Goal: Task Accomplishment & Management: Complete application form

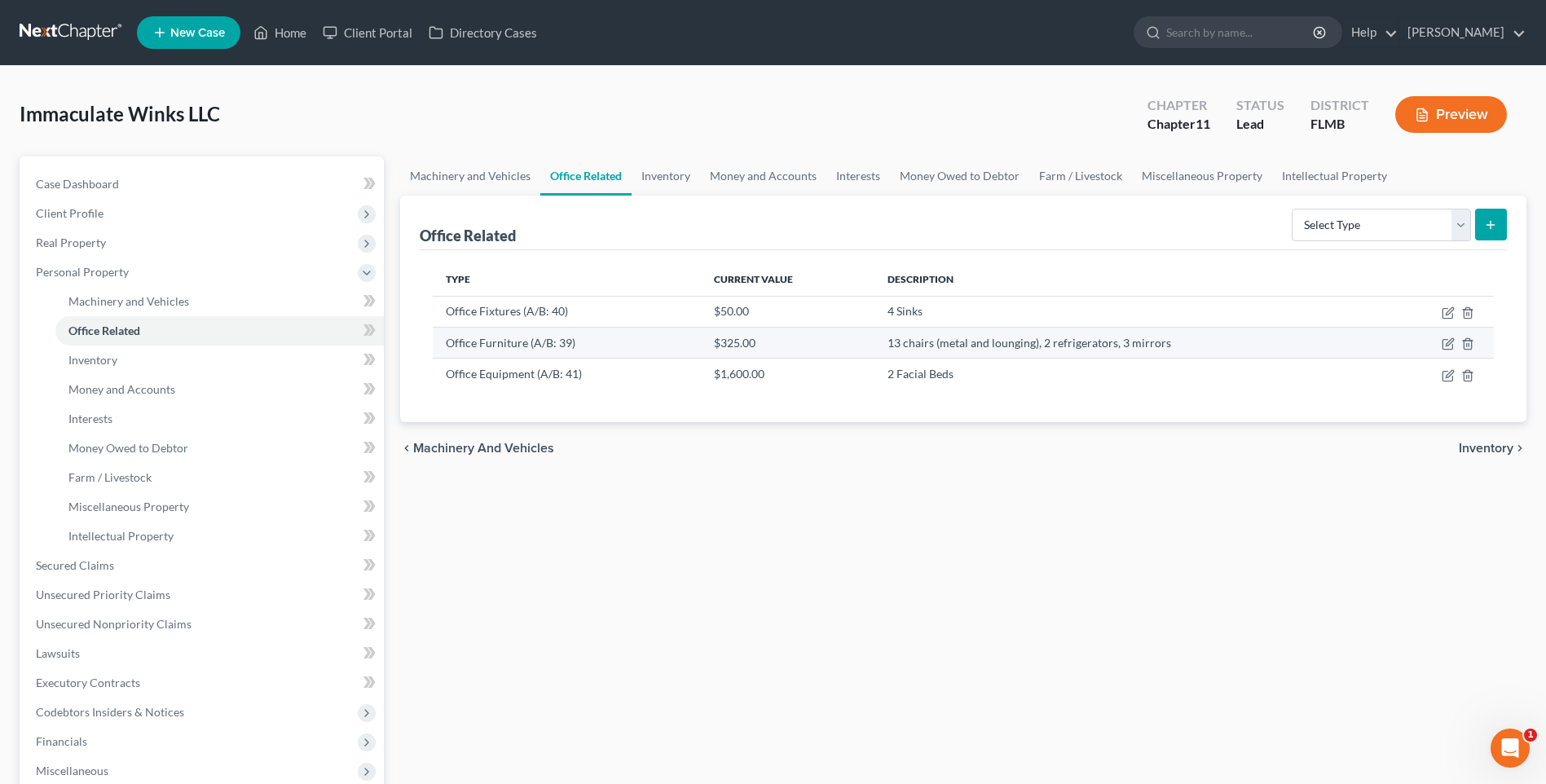
click at [518, 339] on td "Office Furniture (A/B: 39)" at bounding box center [566, 342] width 268 height 31
click at [985, 347] on td "13 chairs (metal and lounging), 2 refrigerators, 3 mirrors" at bounding box center [1130, 342] width 512 height 31
click at [1446, 345] on icon "button" at bounding box center [1449, 341] width 7 height 7
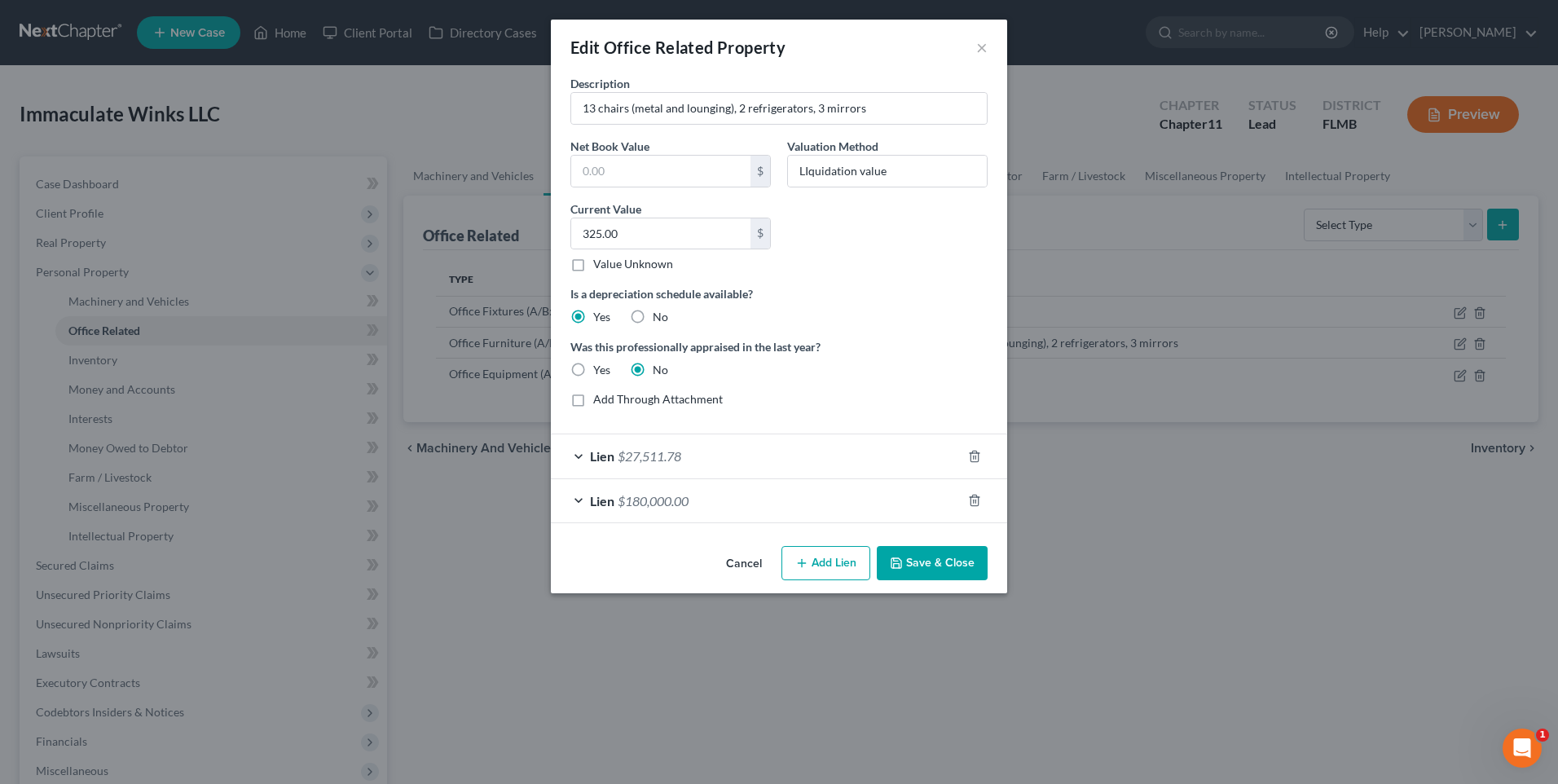
click at [582, 456] on div "Lien $27,511.78" at bounding box center [756, 456] width 411 height 43
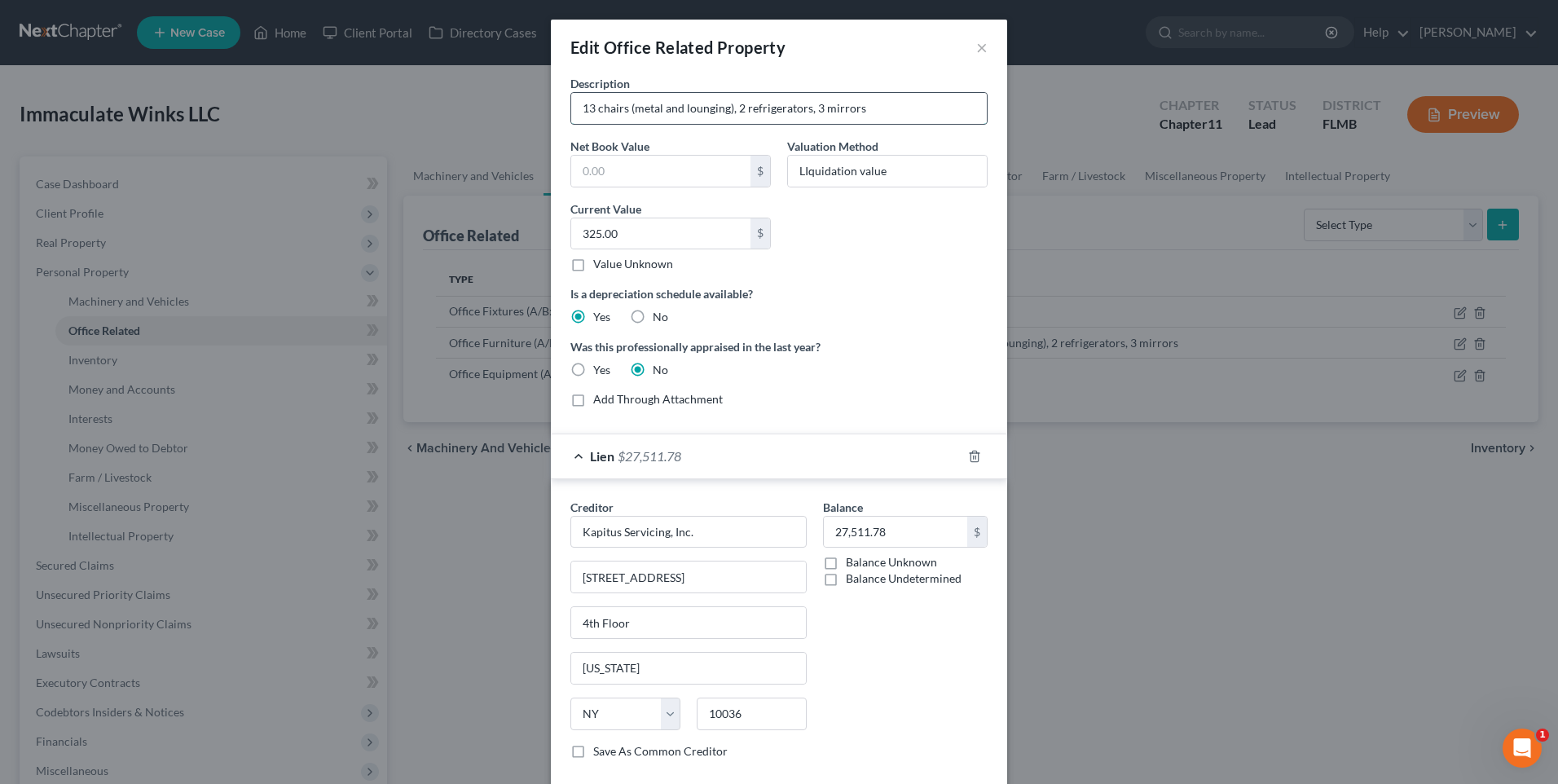
click at [889, 117] on input "13 chairs (metal and lounging), 2 refrigerators, 3 mirrors" at bounding box center [779, 109] width 415 height 31
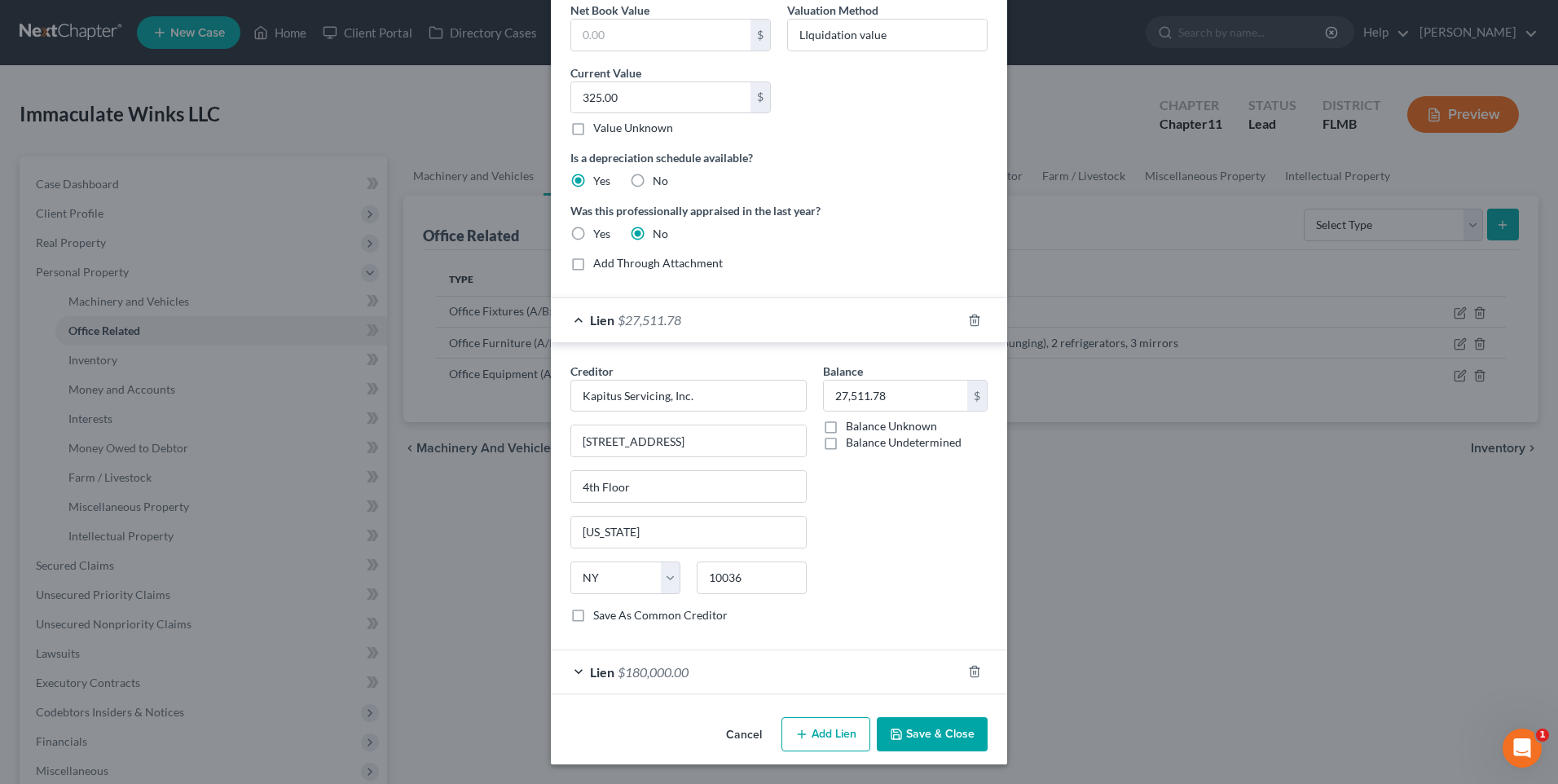
click at [574, 669] on div "Lien $180,000.00" at bounding box center [756, 672] width 411 height 43
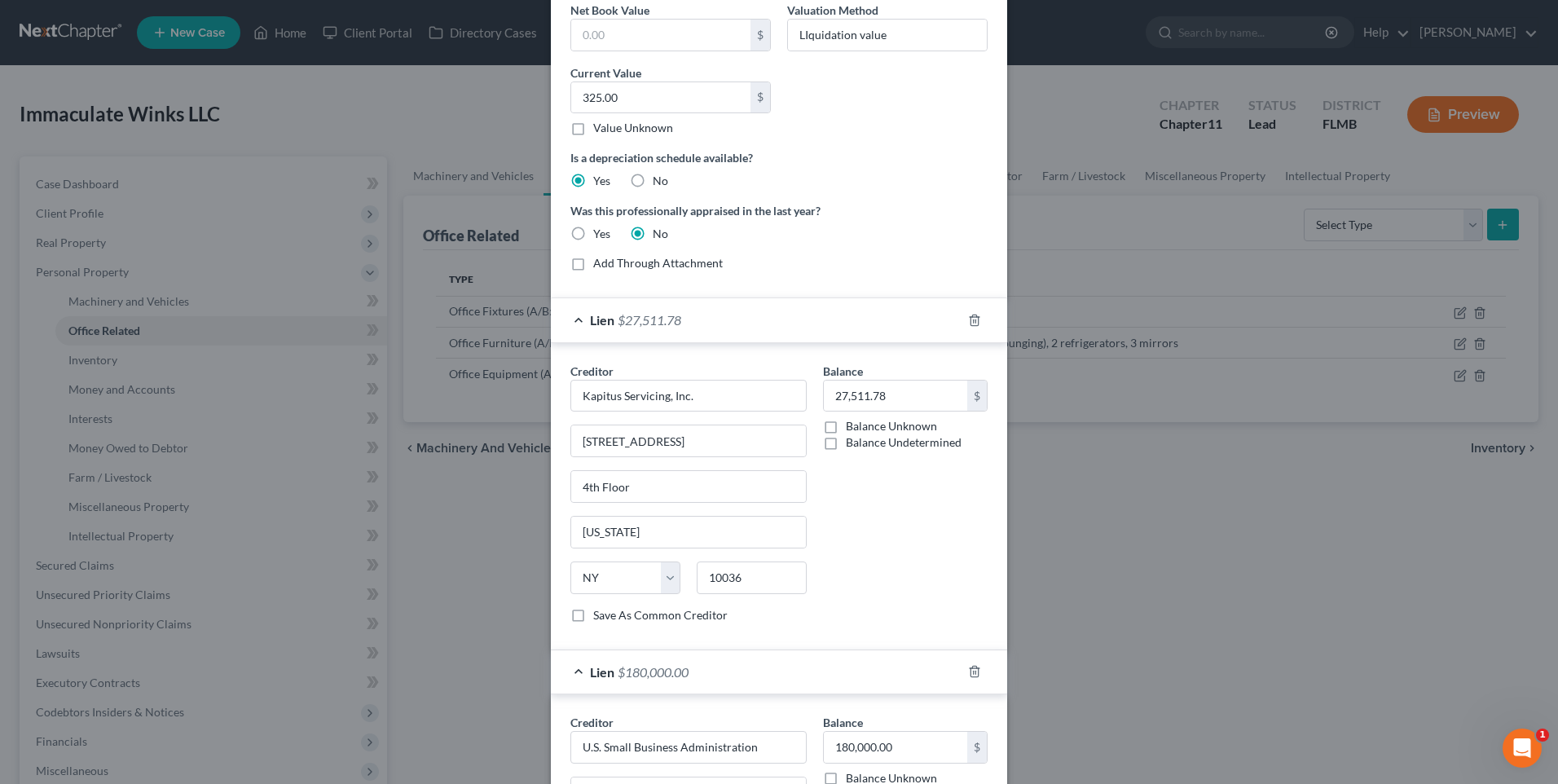
scroll to position [380, 0]
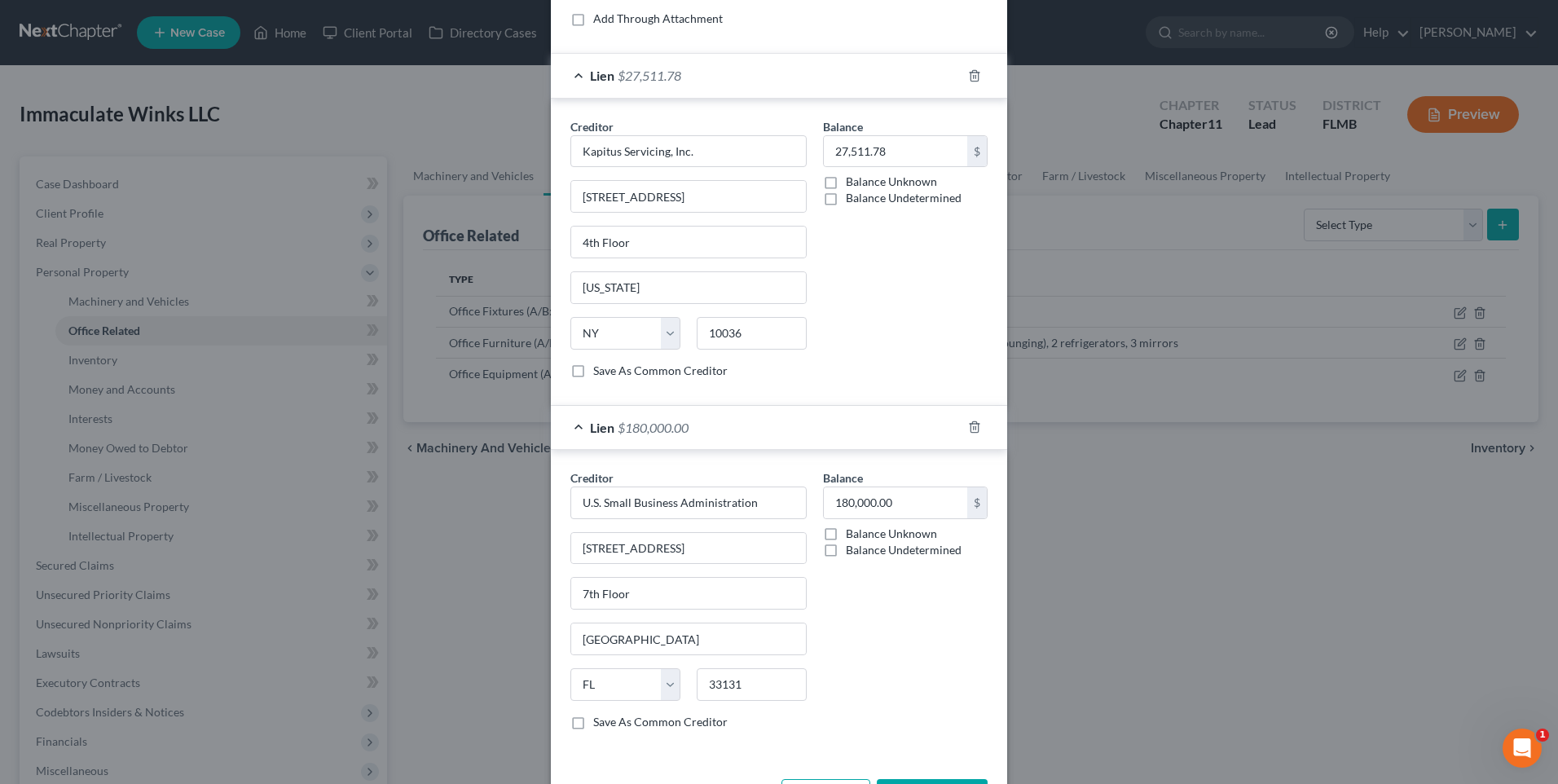
click at [1451, 767] on div "Edit Office Related Property × Description 13 chairs (metal and lounging), 2 re…" at bounding box center [779, 392] width 1558 height 784
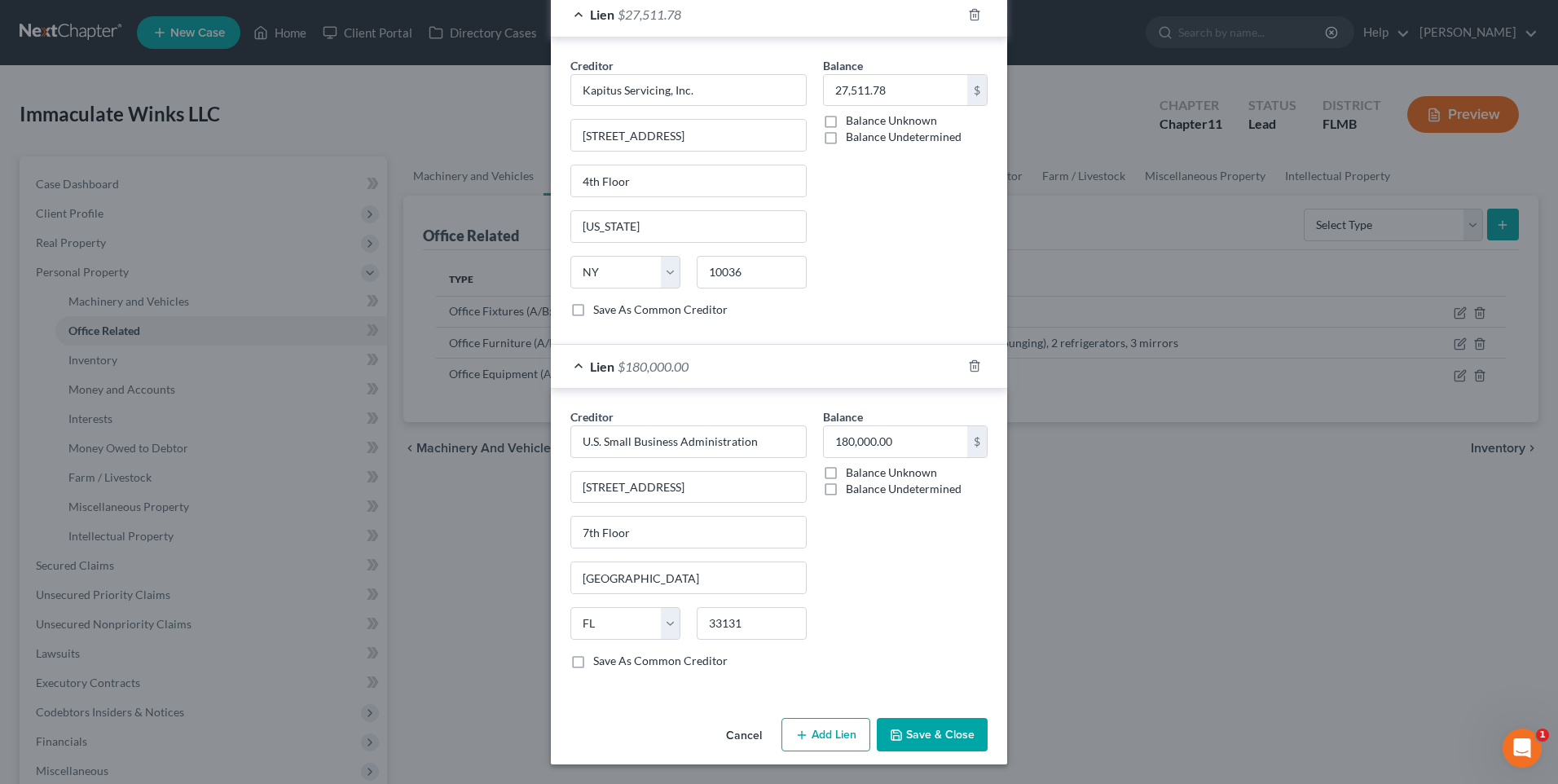
click at [934, 736] on button "Save & Close" at bounding box center [933, 735] width 111 height 34
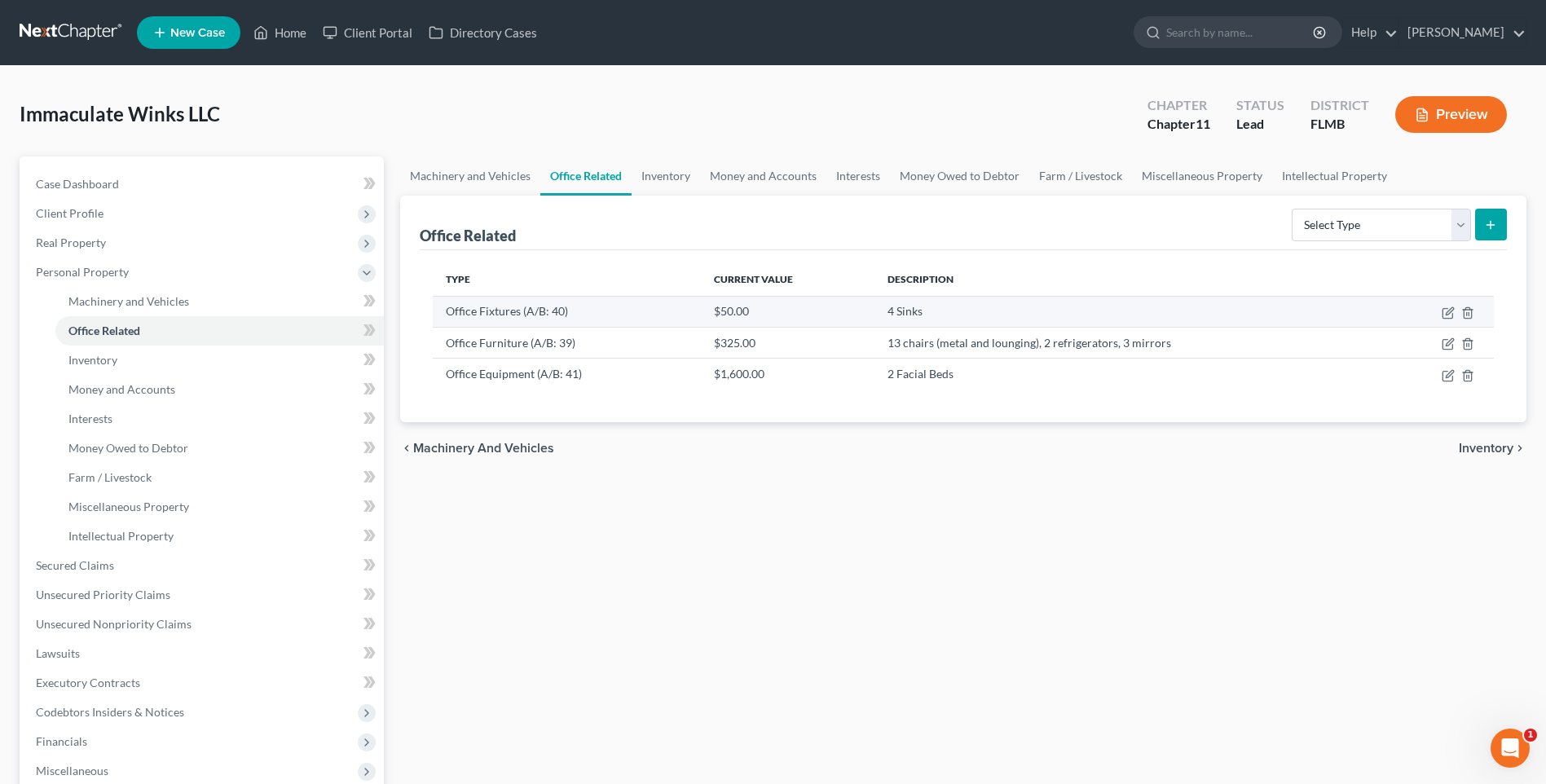
click at [911, 313] on td "4 Sinks" at bounding box center [1130, 312] width 512 height 31
click at [1442, 317] on icon "button" at bounding box center [1448, 313] width 13 height 13
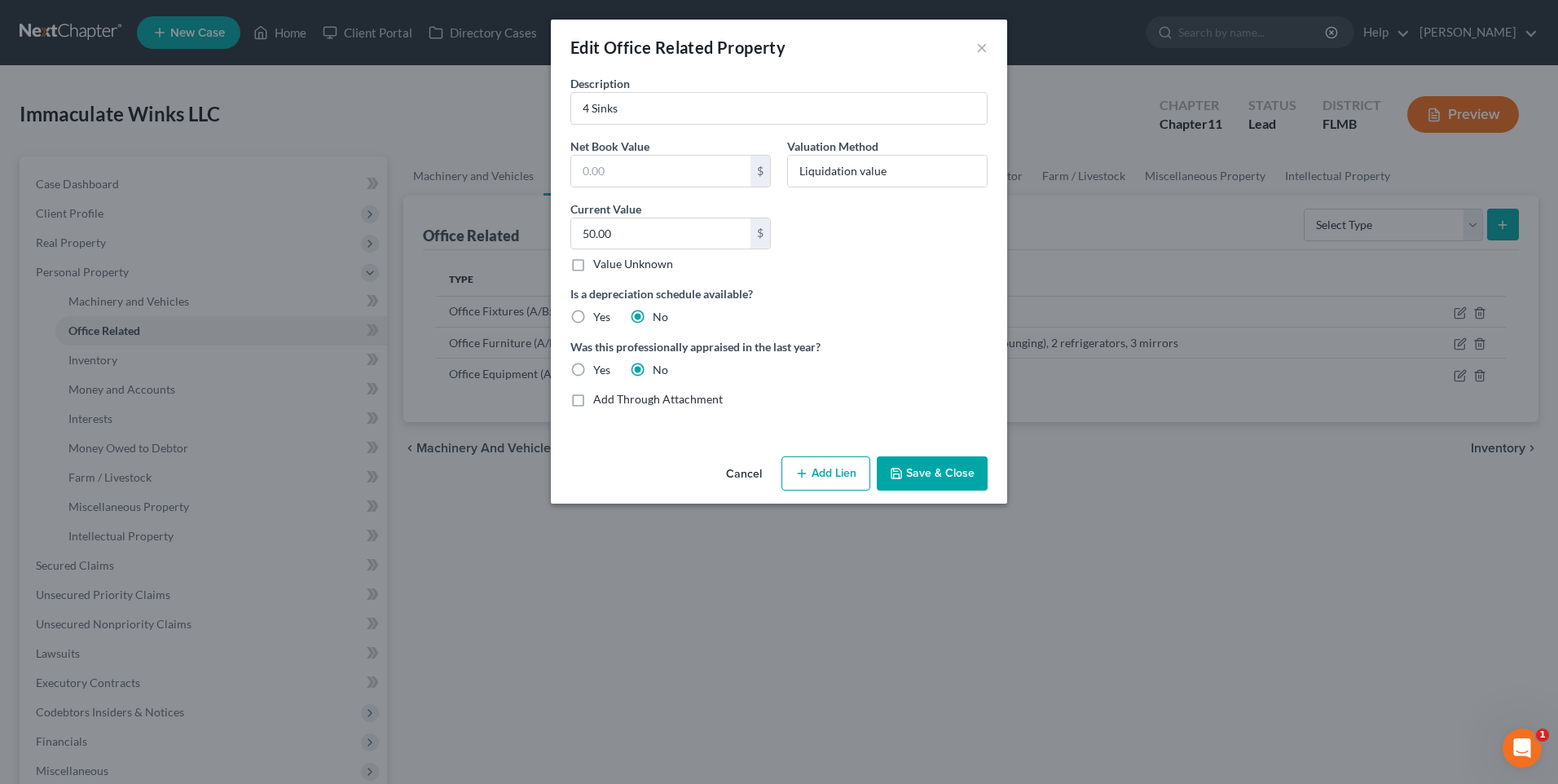
click at [785, 593] on div "Edit Office Related Property × Description 4 Sinks Net Book Value $ Valuation M…" at bounding box center [779, 392] width 1558 height 784
click at [734, 478] on button "Cancel" at bounding box center [743, 474] width 62 height 33
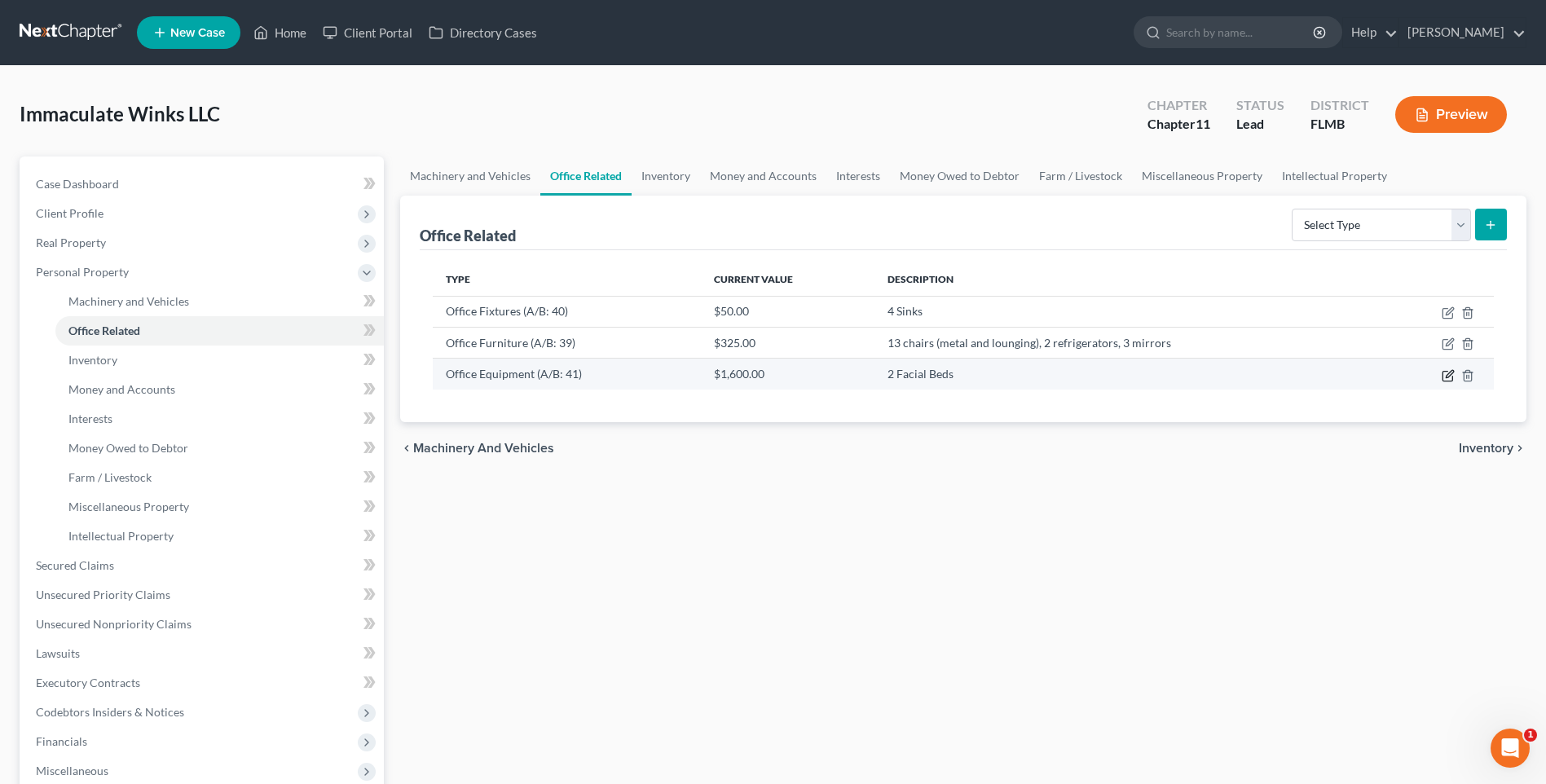
click at [1450, 372] on icon "button" at bounding box center [1449, 373] width 7 height 7
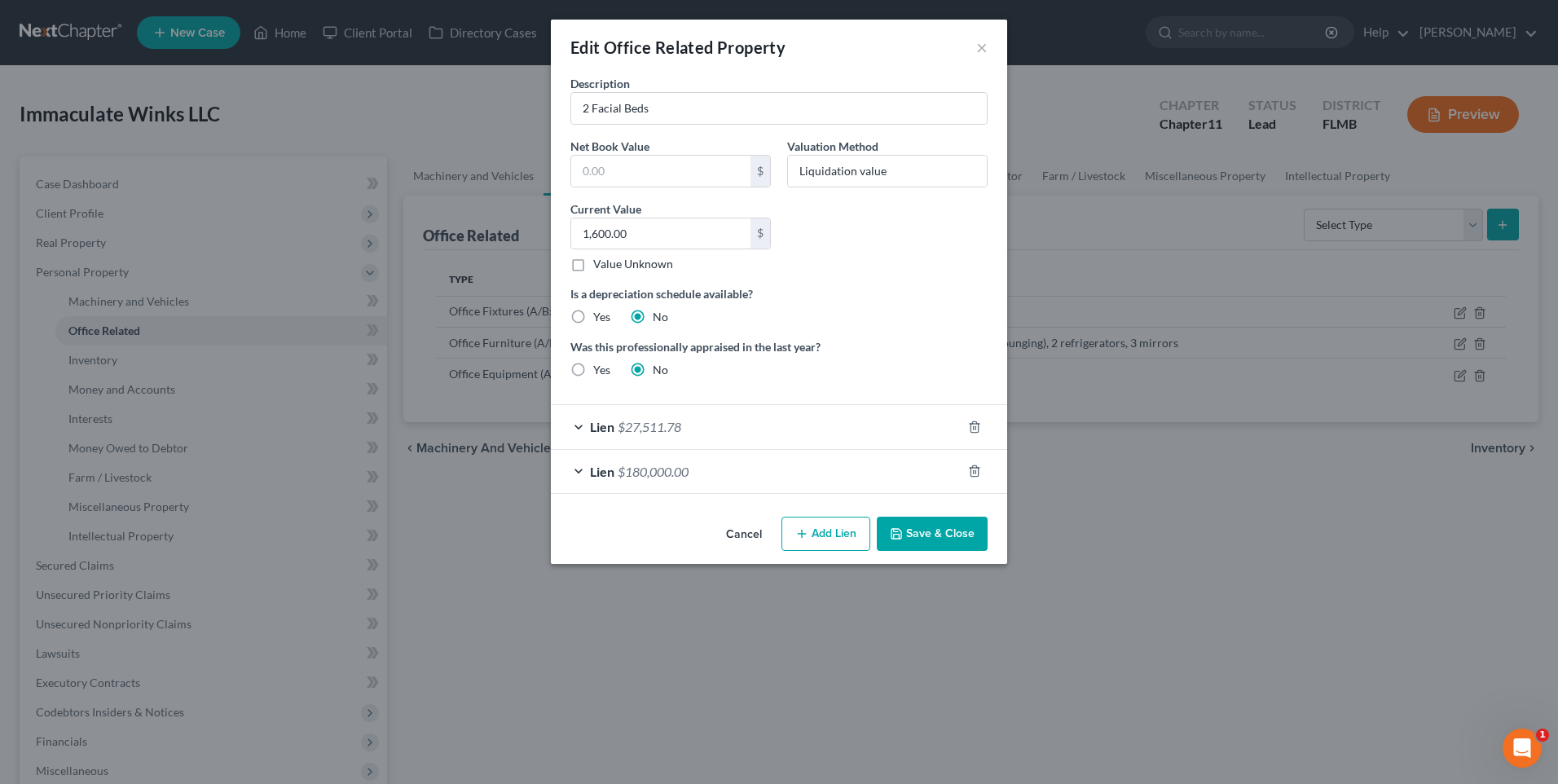
click at [582, 465] on div "Lien $180,000.00" at bounding box center [756, 471] width 411 height 43
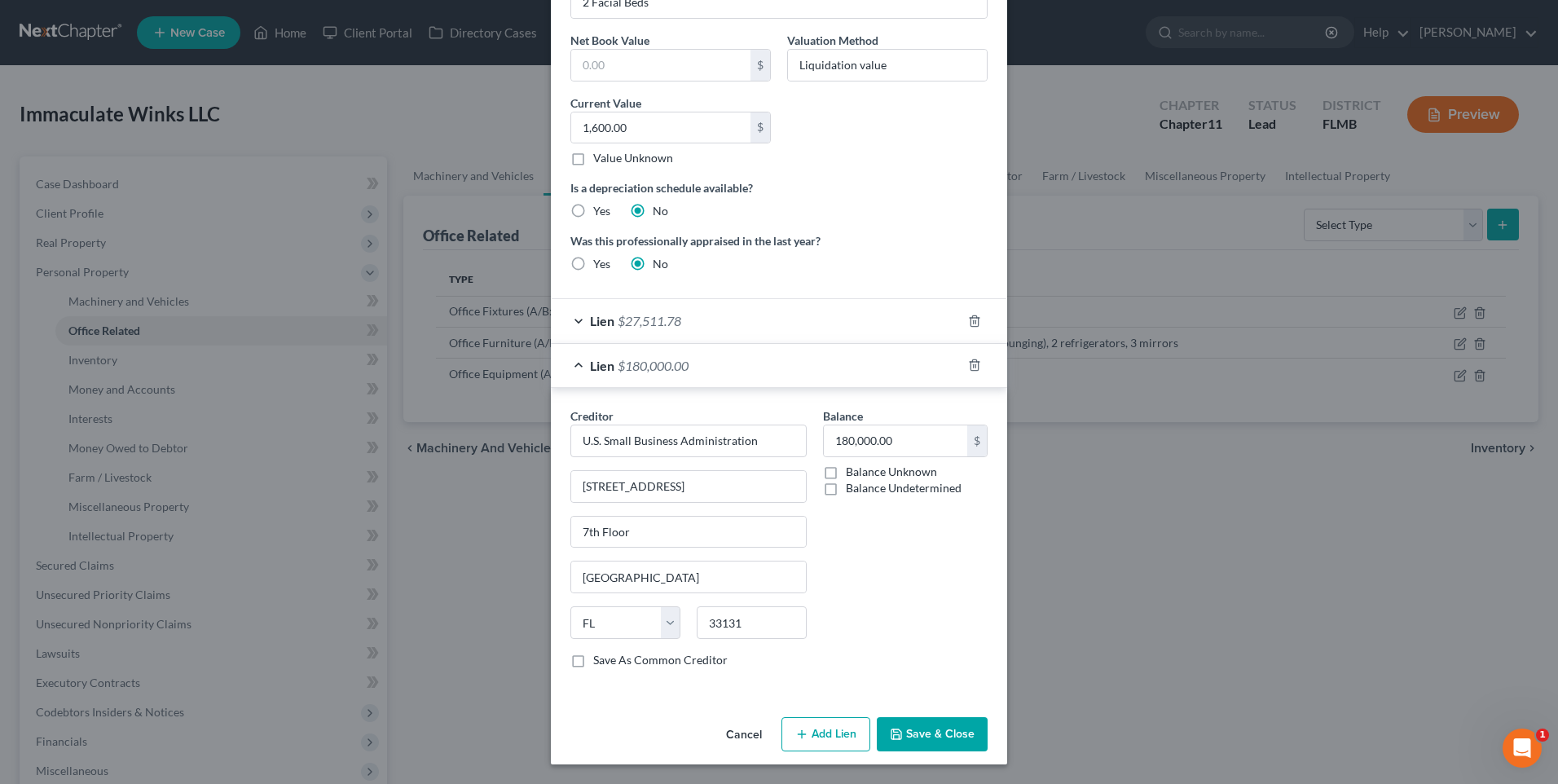
scroll to position [0, 0]
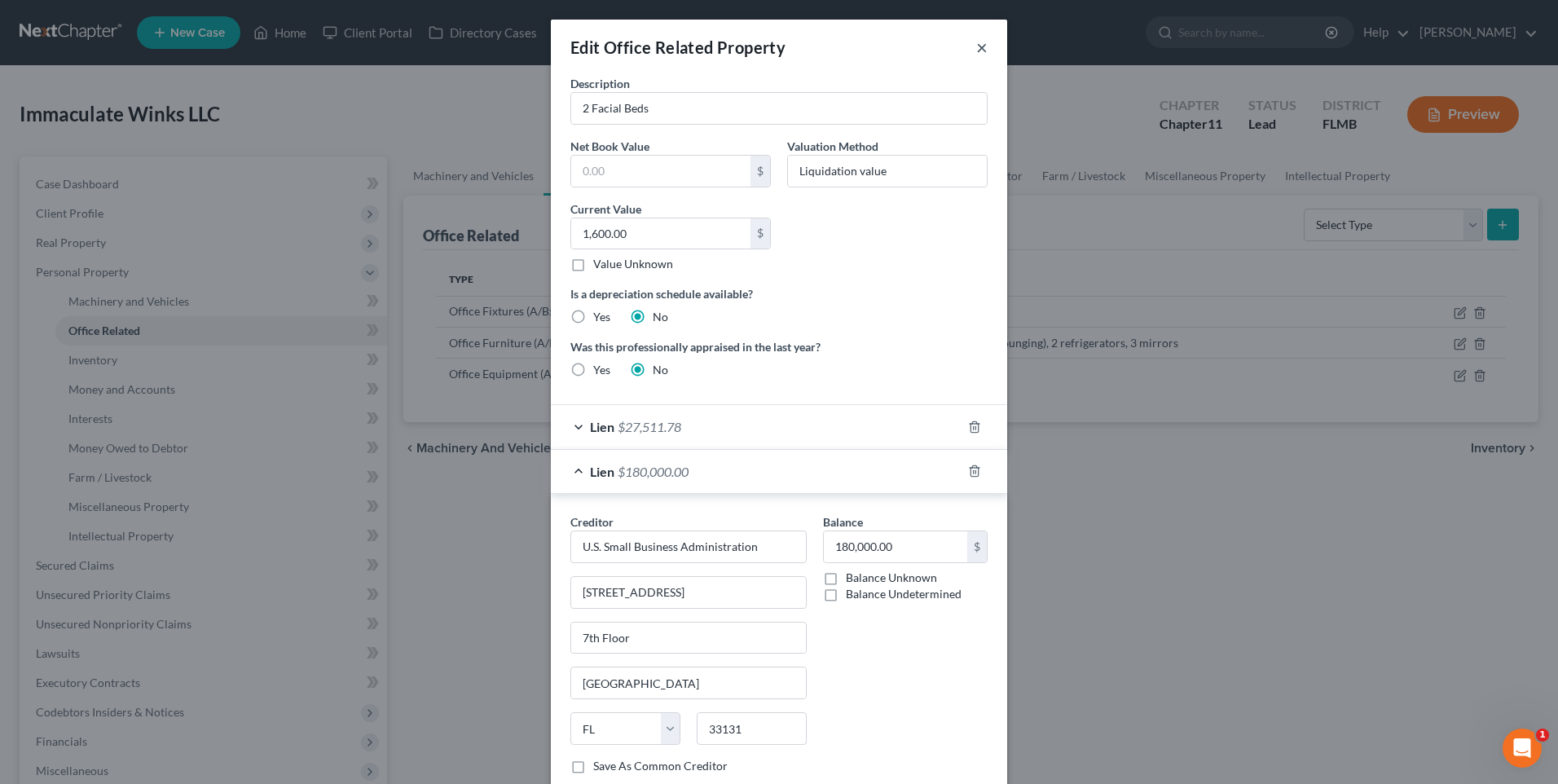
click at [976, 50] on button "×" at bounding box center [981, 47] width 11 height 20
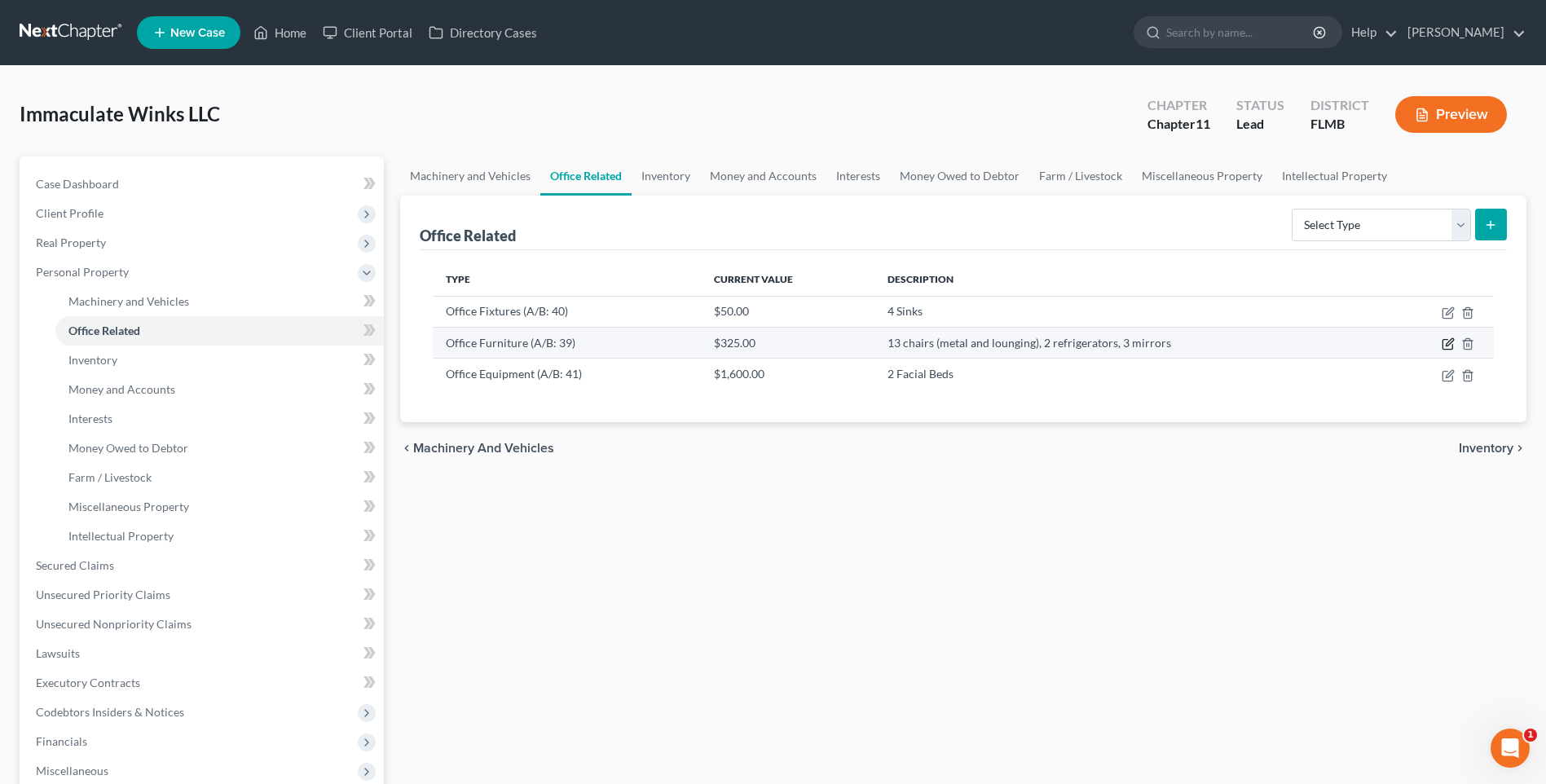
click at [1449, 341] on icon "button" at bounding box center [1449, 341] width 7 height 7
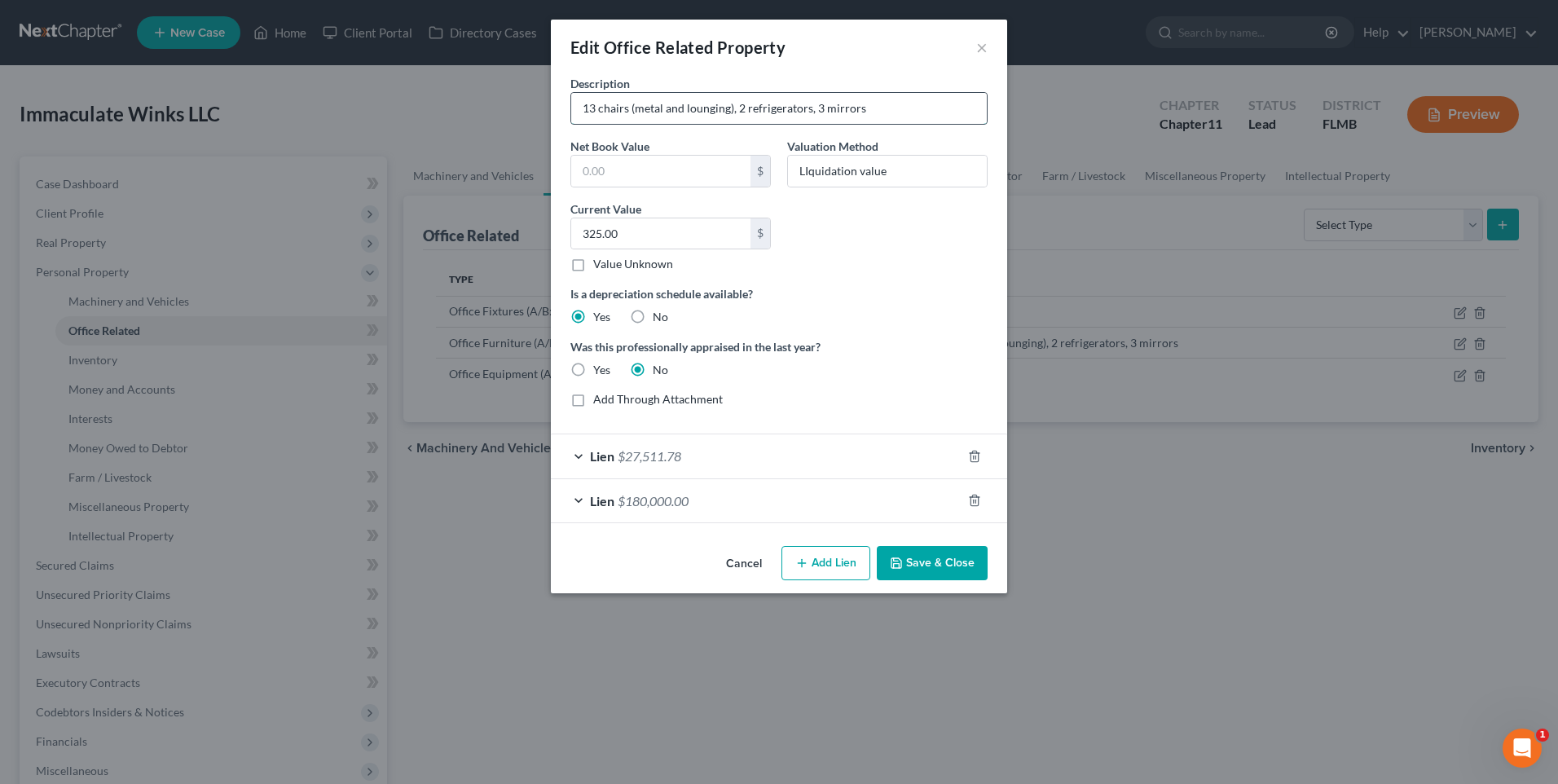
click at [890, 105] on input "13 chairs (metal and lounging), 2 refrigerators, 3 mirrors" at bounding box center [779, 109] width 415 height 31
type input "13 chairs (metal and lounging), 2 refrigerators, 3 mirrors, 4 TVs, wine fridge,…"
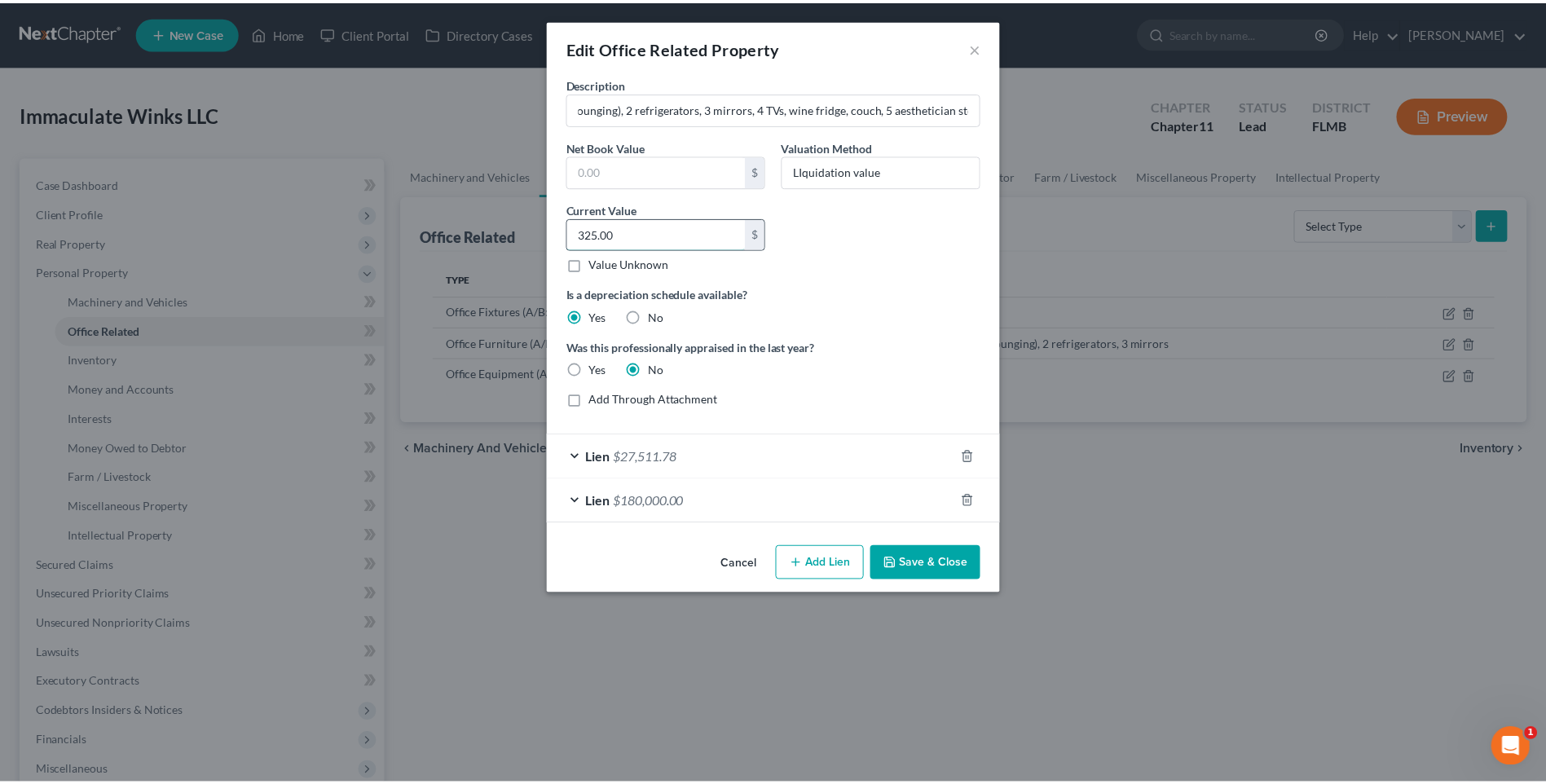
scroll to position [0, 0]
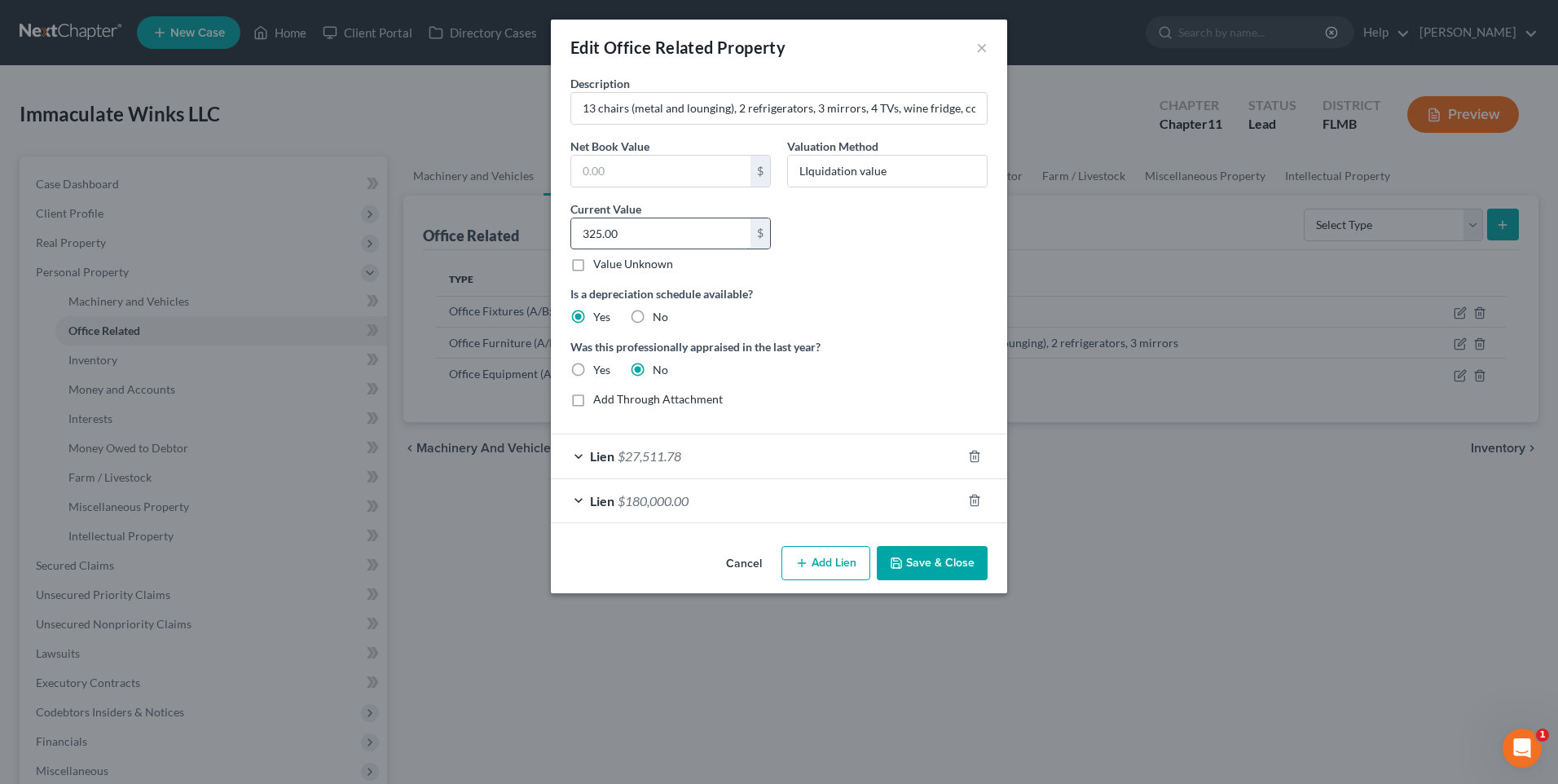
click at [636, 238] on input "325.00" at bounding box center [661, 234] width 179 height 31
type input "1,600"
click at [933, 560] on button "Save & Close" at bounding box center [933, 563] width 111 height 34
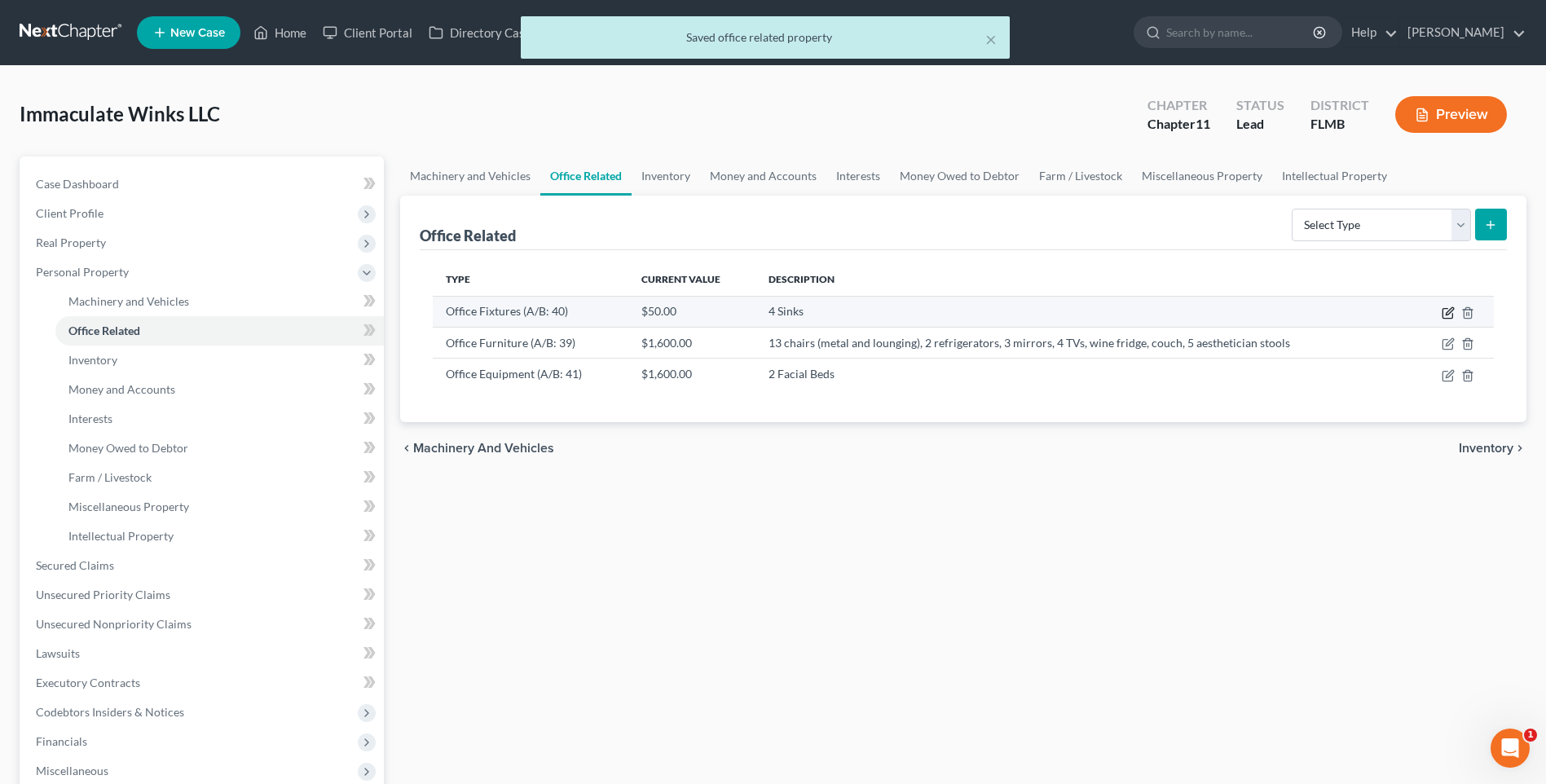
click at [1450, 310] on icon "button" at bounding box center [1448, 313] width 13 height 13
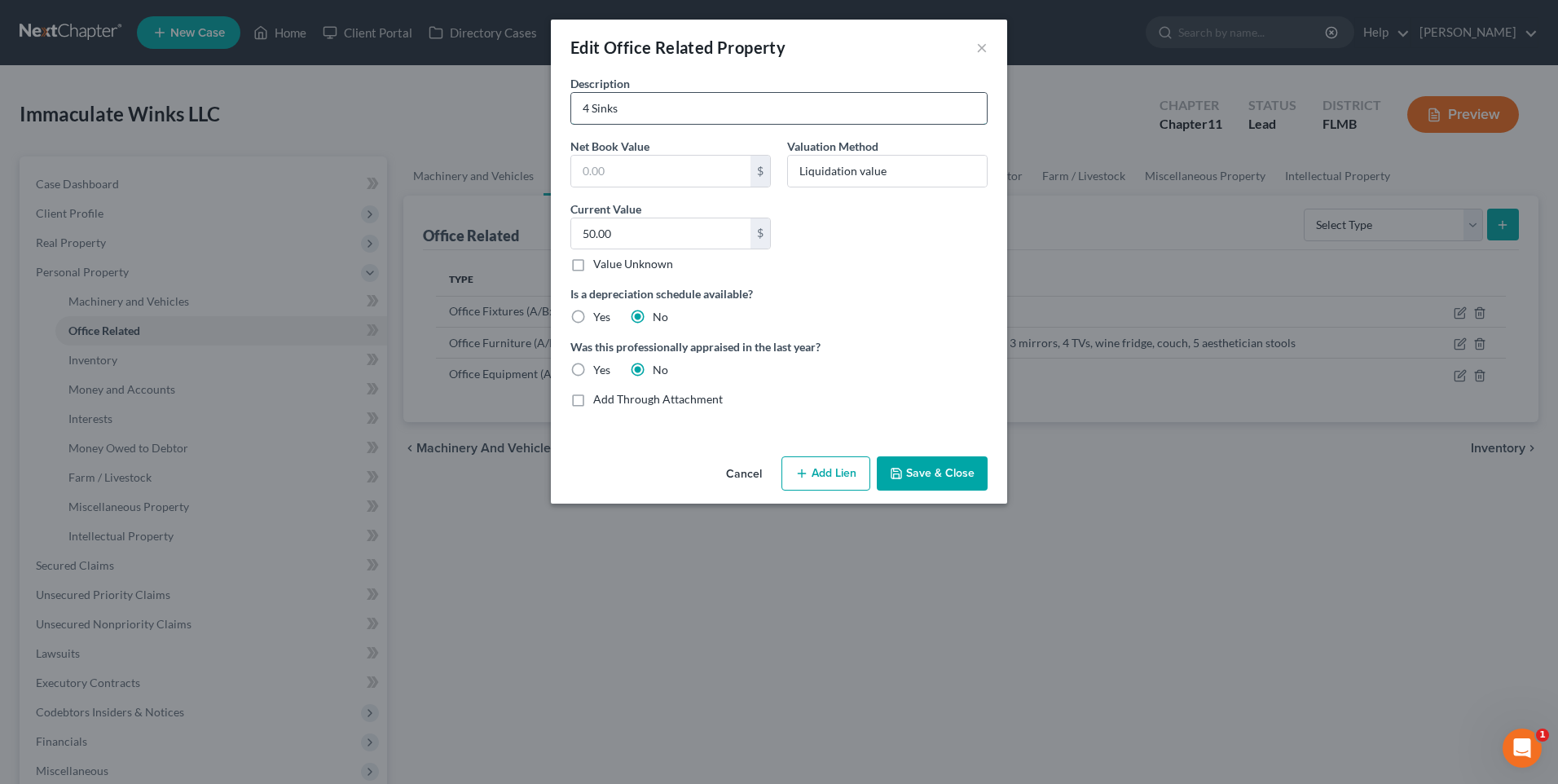
click at [692, 113] on input "4 Sinks" at bounding box center [779, 109] width 415 height 31
type input "4 Sinks and cabinets"
click at [650, 224] on input "50.00" at bounding box center [661, 234] width 179 height 31
type input "600.00"
click at [956, 467] on button "Save & Close" at bounding box center [933, 472] width 111 height 34
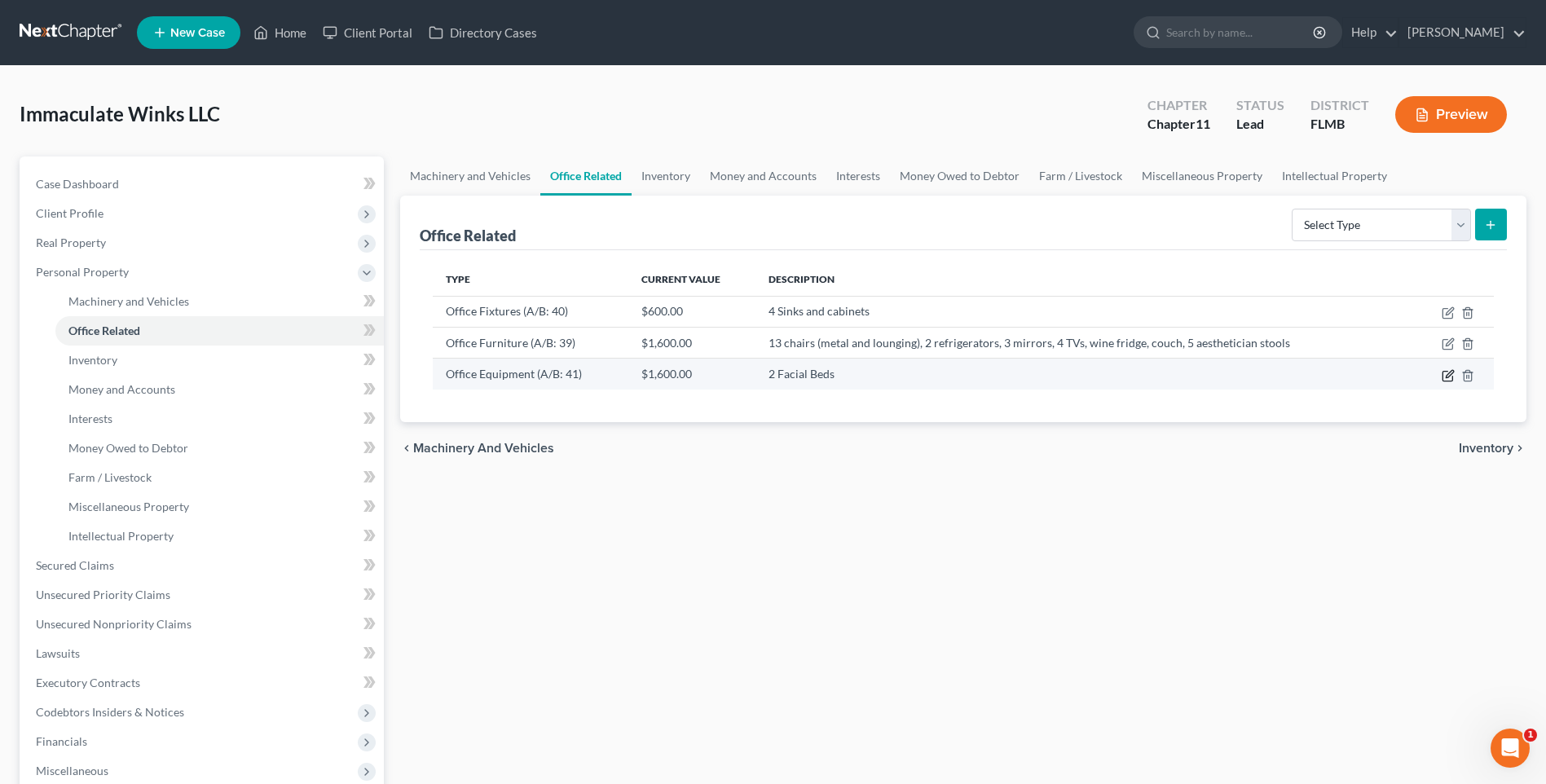
click at [1448, 373] on icon "button" at bounding box center [1449, 373] width 7 height 7
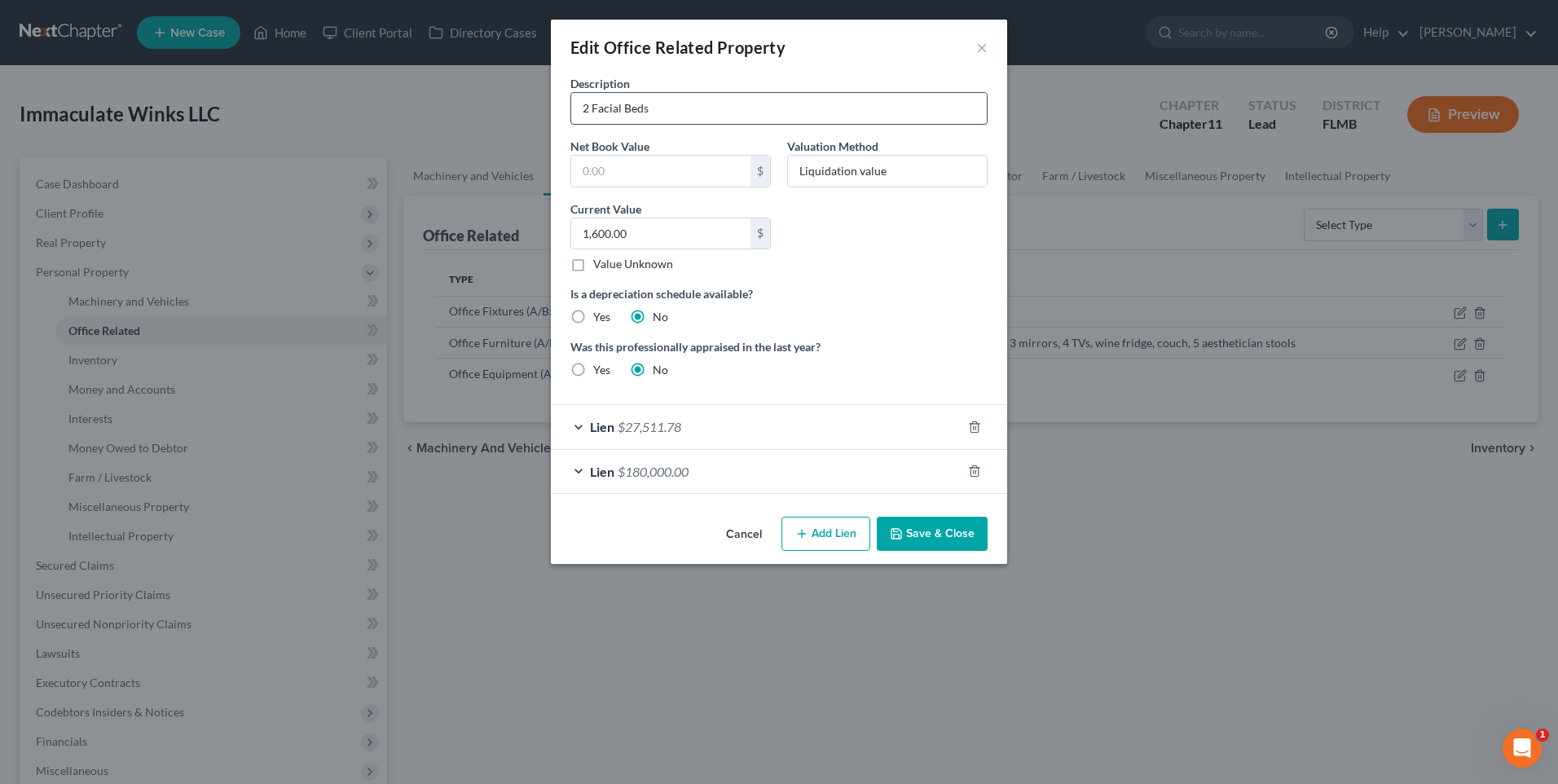
click at [691, 112] on input "2 Facial Beds" at bounding box center [779, 109] width 415 height 31
type input "2 Facial Beds and body contouring machine"
click at [954, 539] on button "Save & Close" at bounding box center [933, 533] width 111 height 34
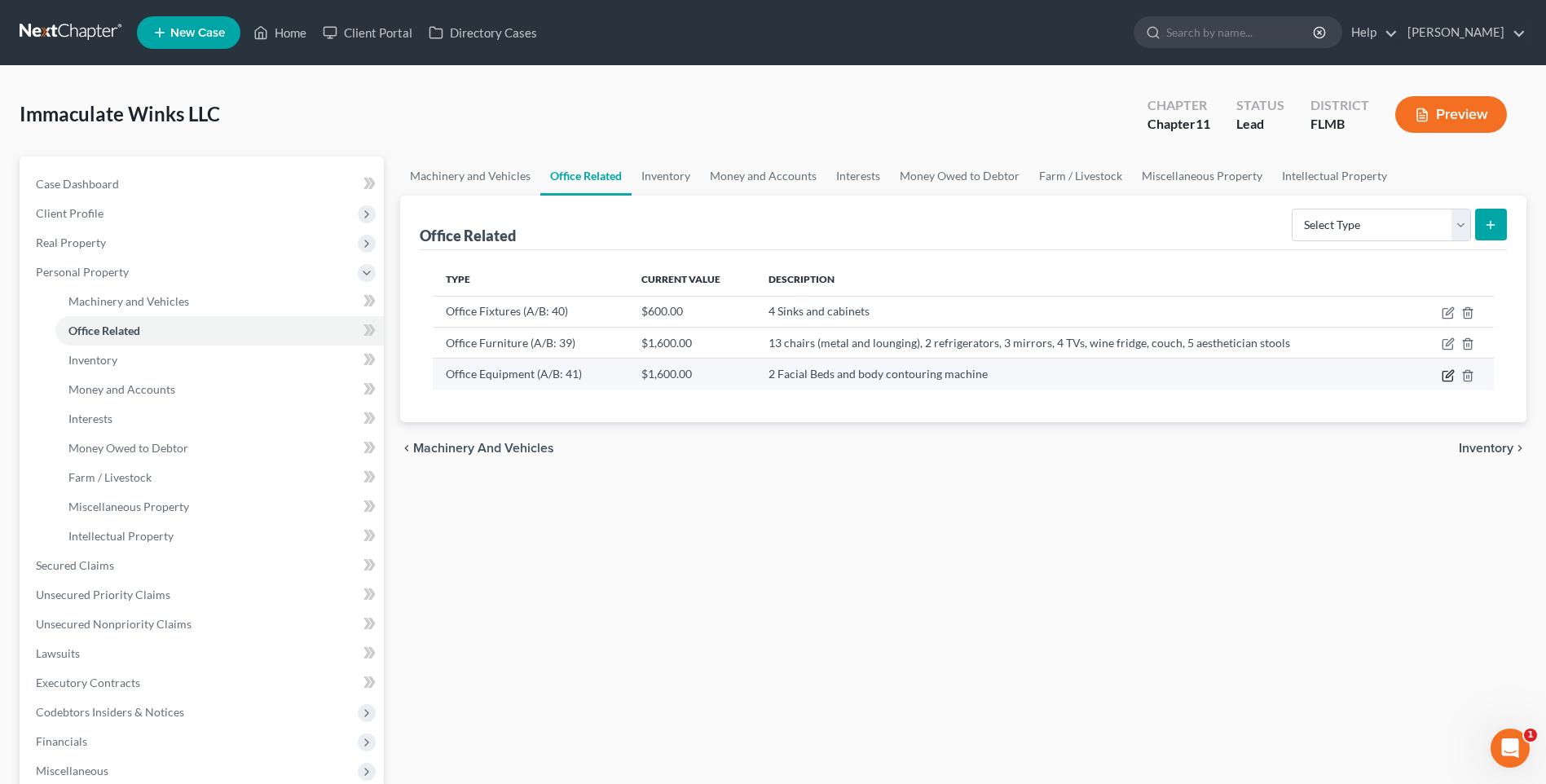
click at [1449, 374] on icon "button" at bounding box center [1448, 375] width 13 height 13
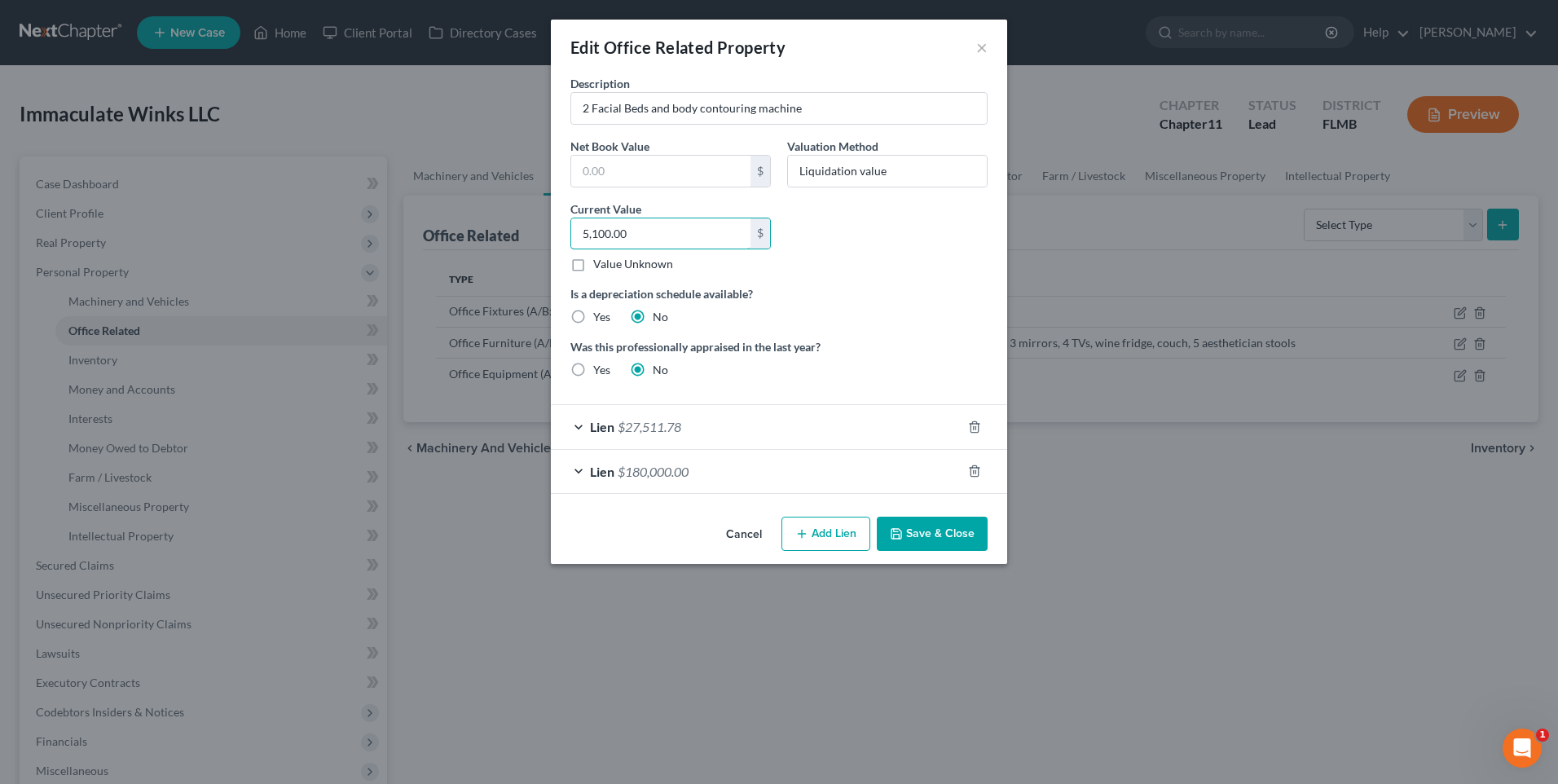
type input "5,100.00"
click at [931, 524] on button "Save & Close" at bounding box center [933, 533] width 111 height 34
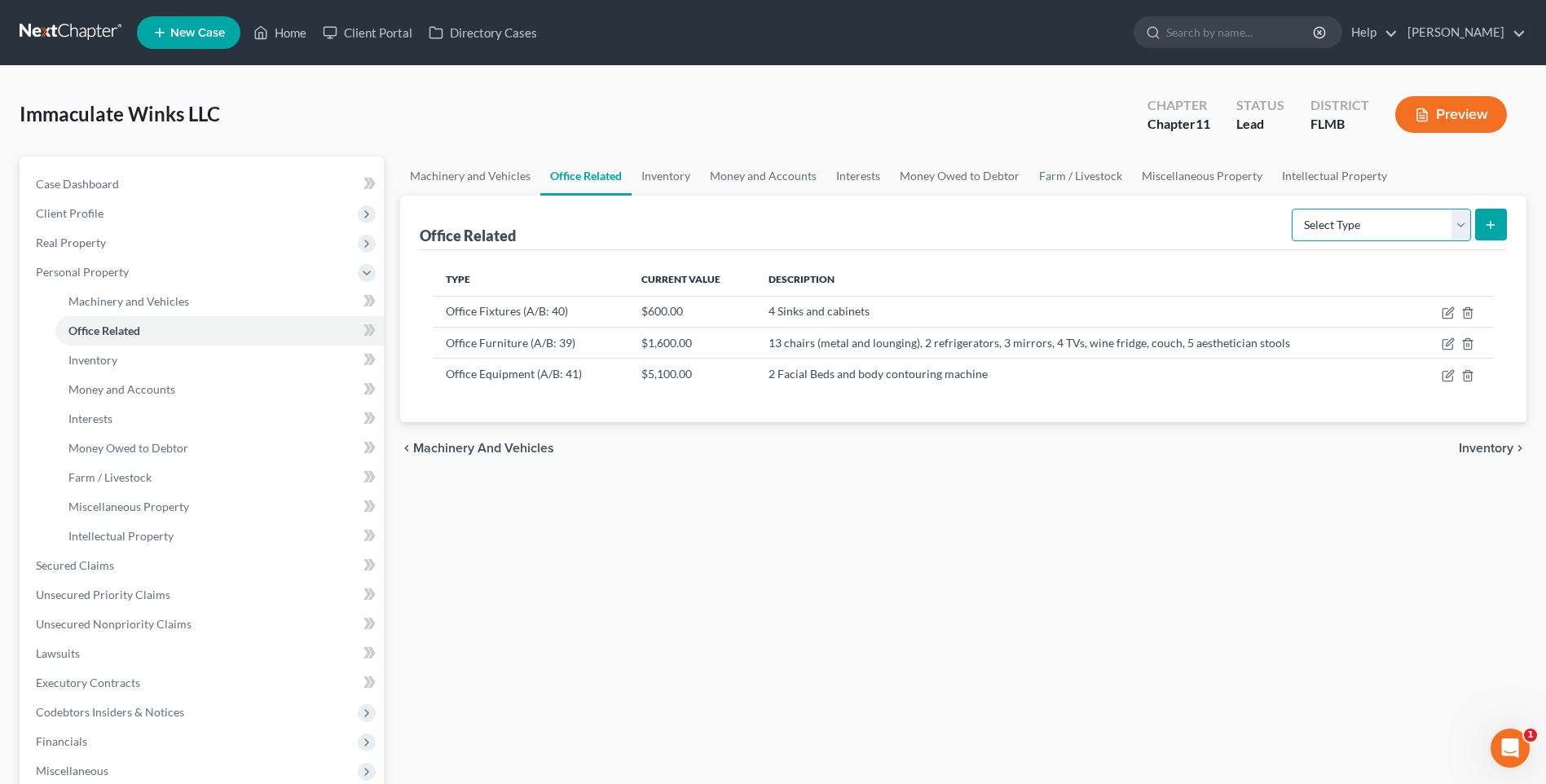
click at [1469, 227] on select "Select Type Collectibles (A/B: 42) Office Equipment (A/B: 41) Office Fixtures (…" at bounding box center [1381, 225] width 179 height 33
click at [1459, 223] on select "Select Type Collectibles (A/B: 42) Office Equipment (A/B: 41) Office Fixtures (…" at bounding box center [1381, 225] width 179 height 33
click at [590, 375] on td "Office Equipment (A/B: 41)" at bounding box center [530, 374] width 195 height 31
click at [1442, 374] on icon "button" at bounding box center [1448, 375] width 13 height 13
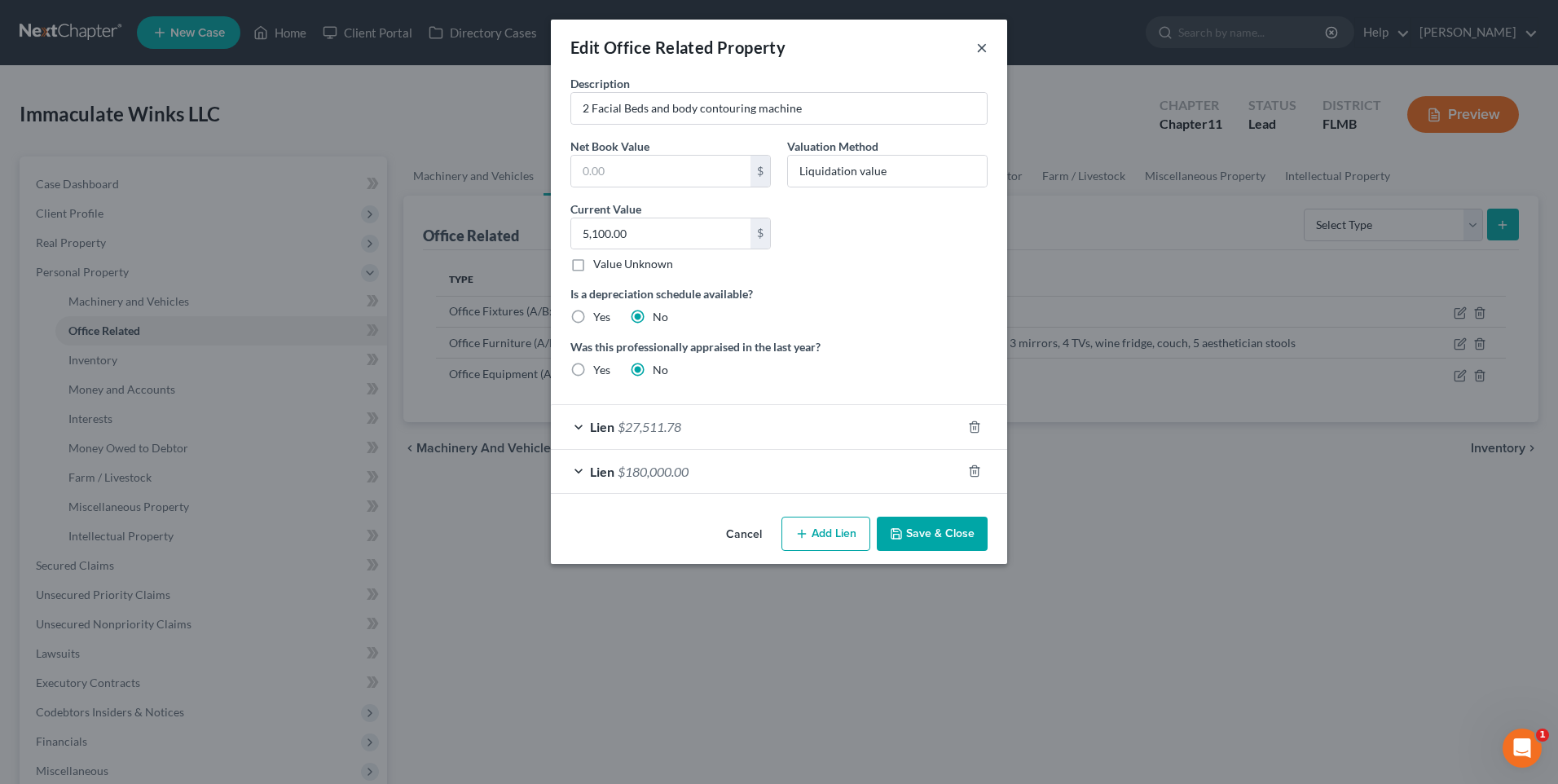
click at [977, 56] on button "×" at bounding box center [981, 47] width 11 height 20
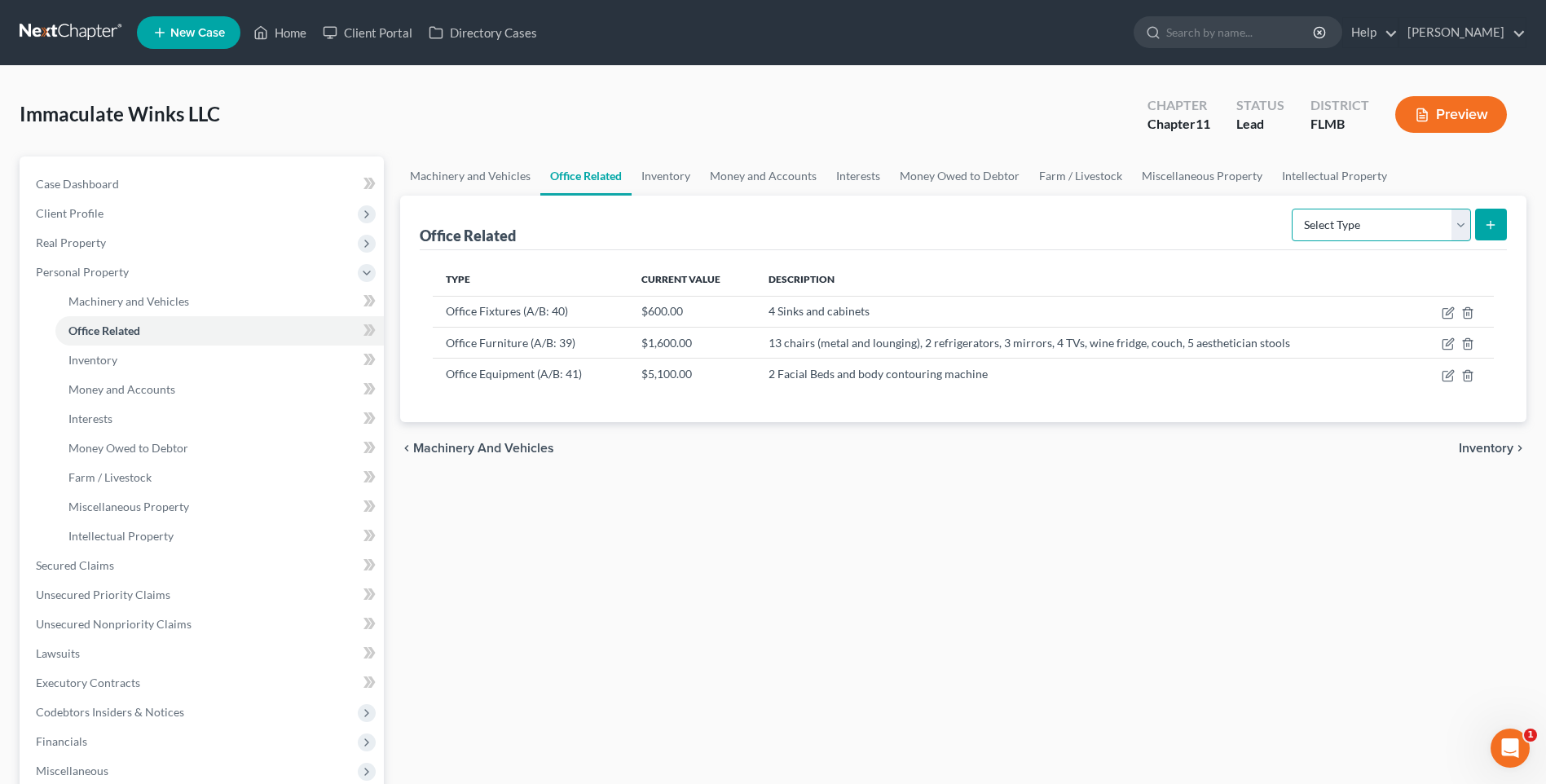
click at [1463, 228] on select "Select Type Collectibles (A/B: 42) Office Equipment (A/B: 41) Office Fixtures (…" at bounding box center [1381, 225] width 179 height 33
select select "equipment"
click at [1292, 208] on select "Select Type Collectibles (A/B: 42) Office Equipment (A/B: 41) Office Fixtures (…" at bounding box center [1381, 225] width 179 height 33
click at [1490, 226] on icon "submit" at bounding box center [1490, 224] width 13 height 13
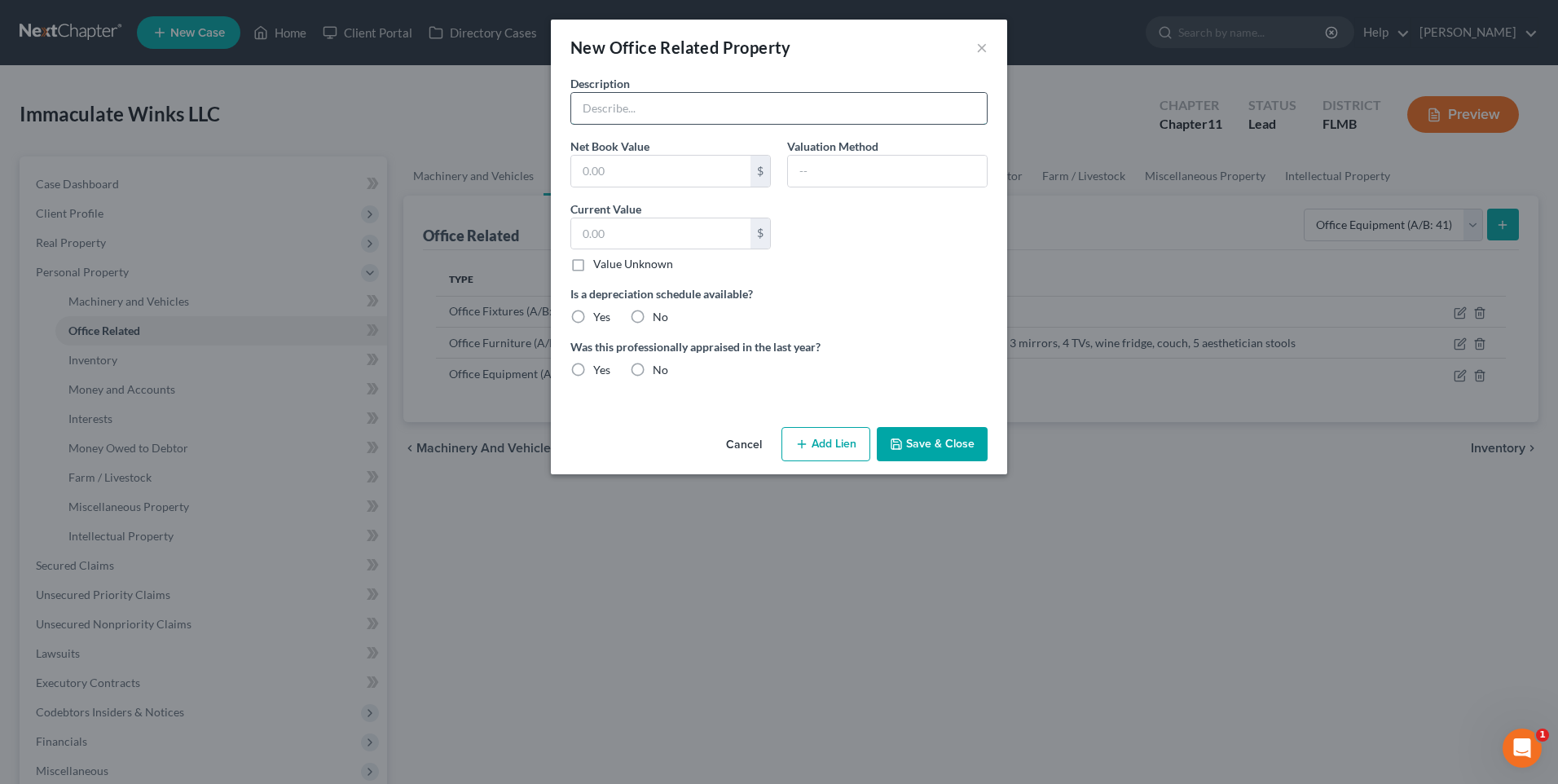
click at [609, 120] on input "text" at bounding box center [779, 109] width 415 height 31
type input "Macbook laptop and hp p3015 laser jet printer"
click at [981, 452] on button "Save & Close" at bounding box center [933, 444] width 111 height 34
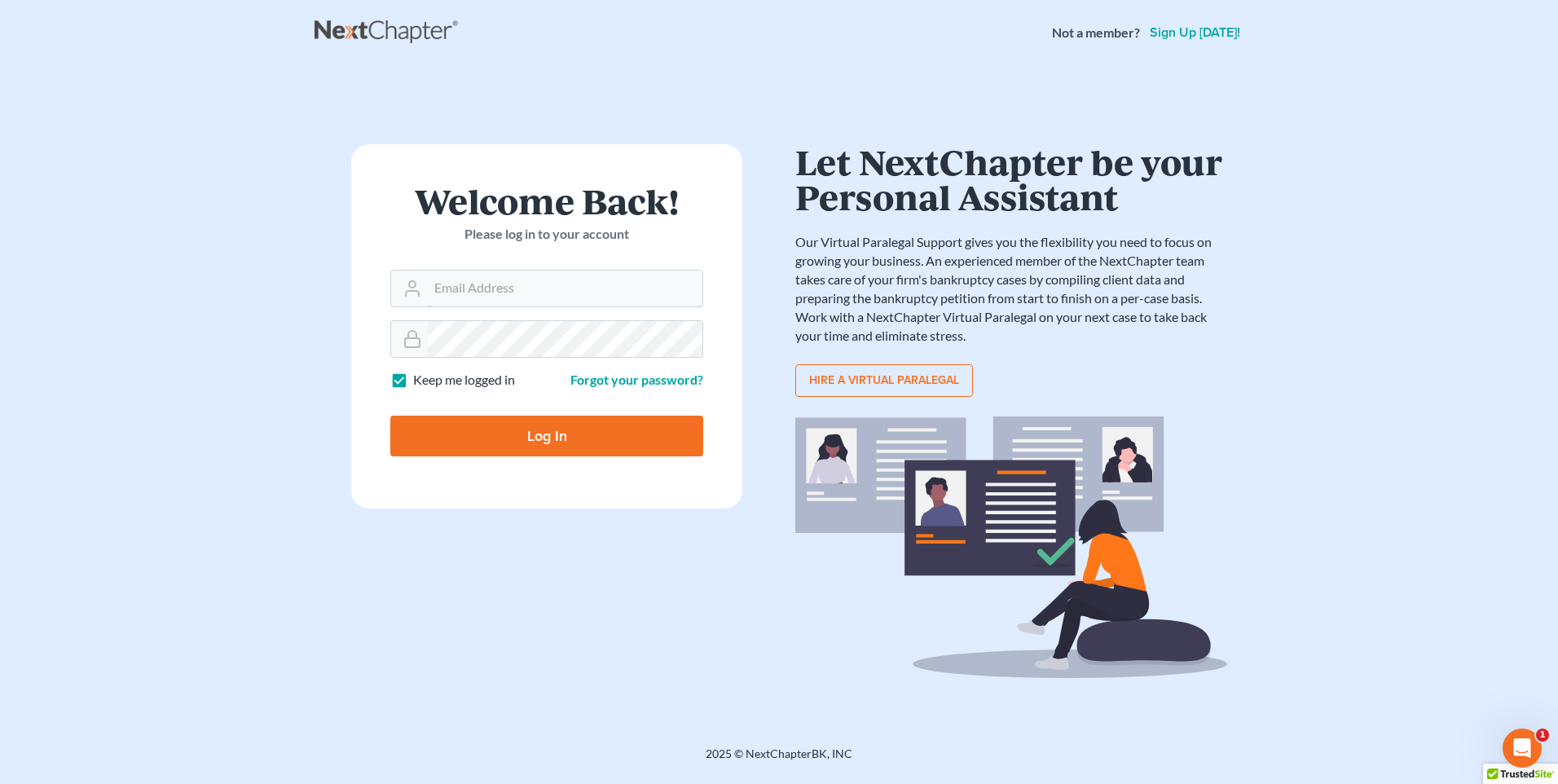
type input "[PERSON_NAME][EMAIL_ADDRESS][DOMAIN_NAME]"
click at [551, 418] on input "Log In" at bounding box center [546, 435] width 313 height 41
type input "Thinking..."
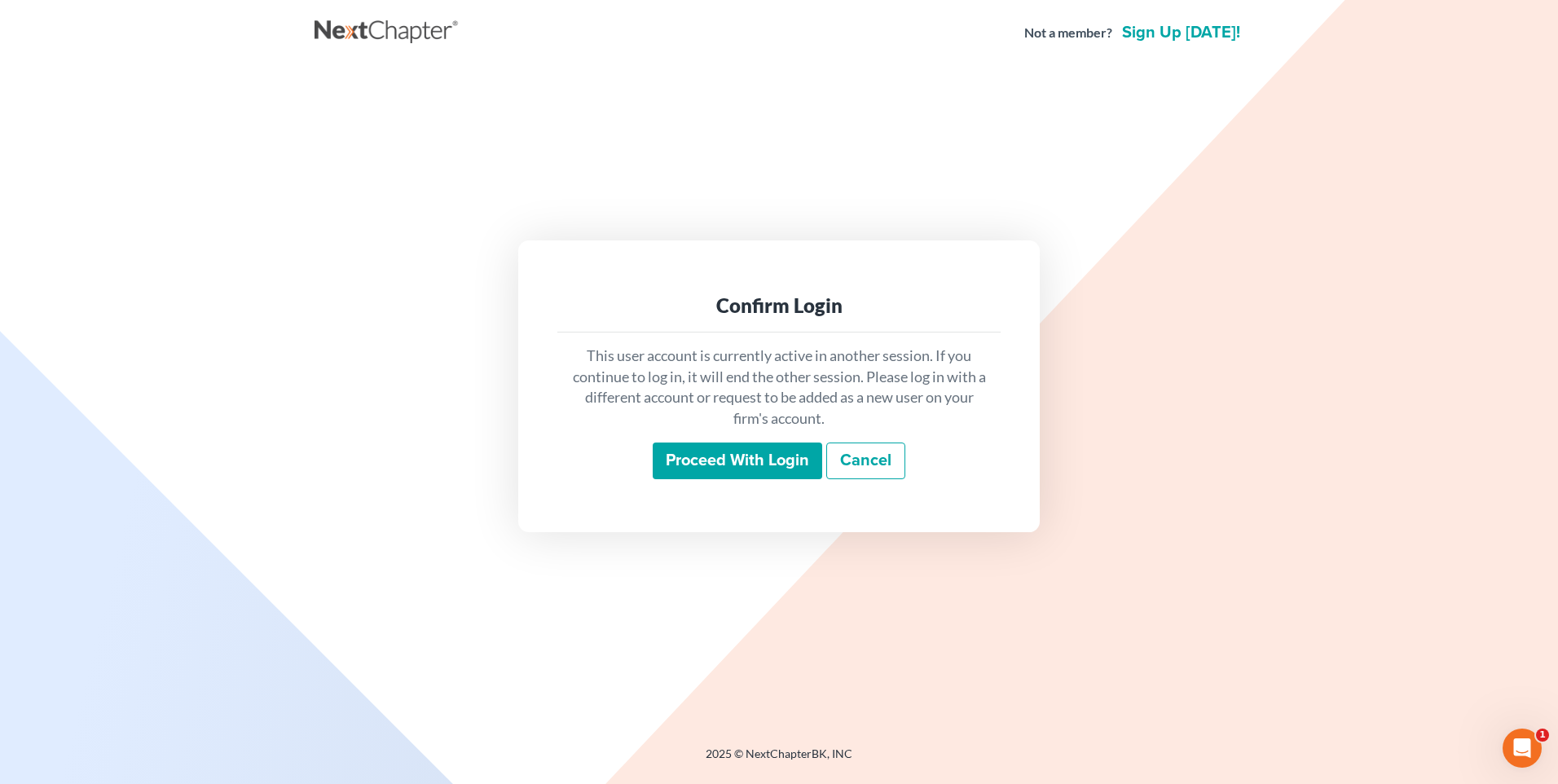
click at [746, 455] on input "Proceed with login" at bounding box center [737, 460] width 169 height 37
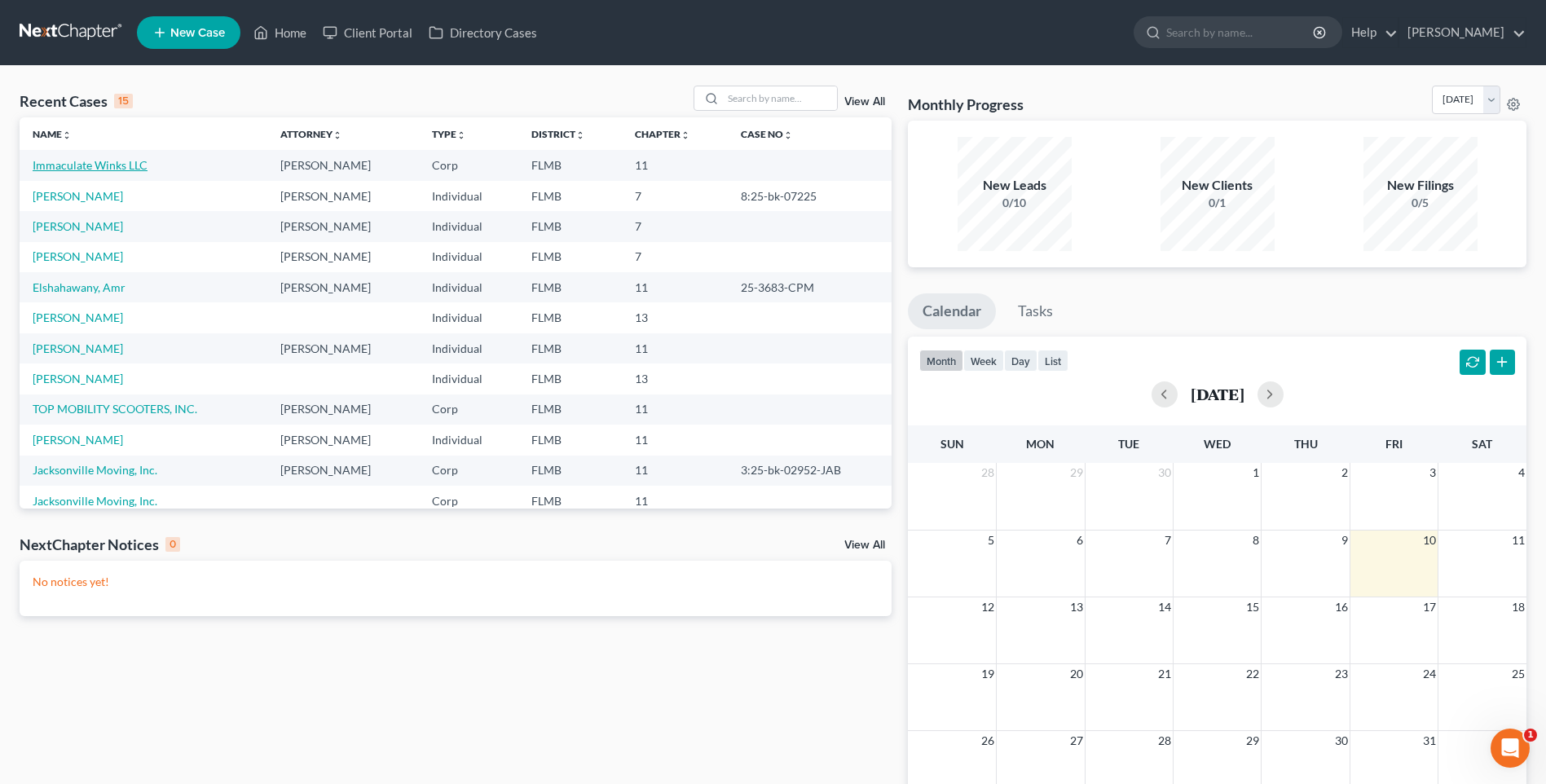
click at [100, 167] on link "Immaculate Winks LLC" at bounding box center [90, 165] width 115 height 14
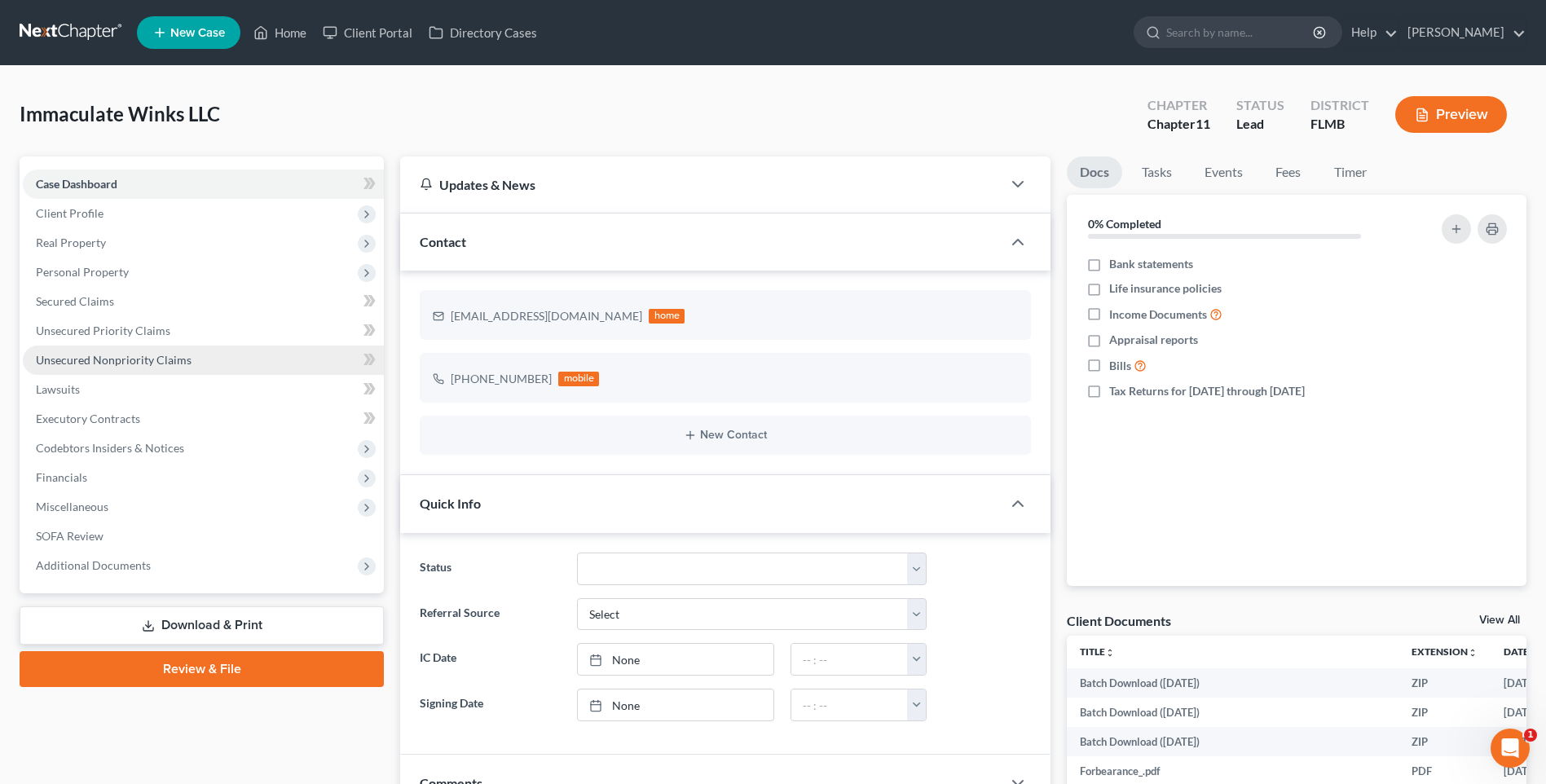
click at [87, 355] on span "Unsecured Nonpriority Claims" at bounding box center [113, 359] width 155 height 14
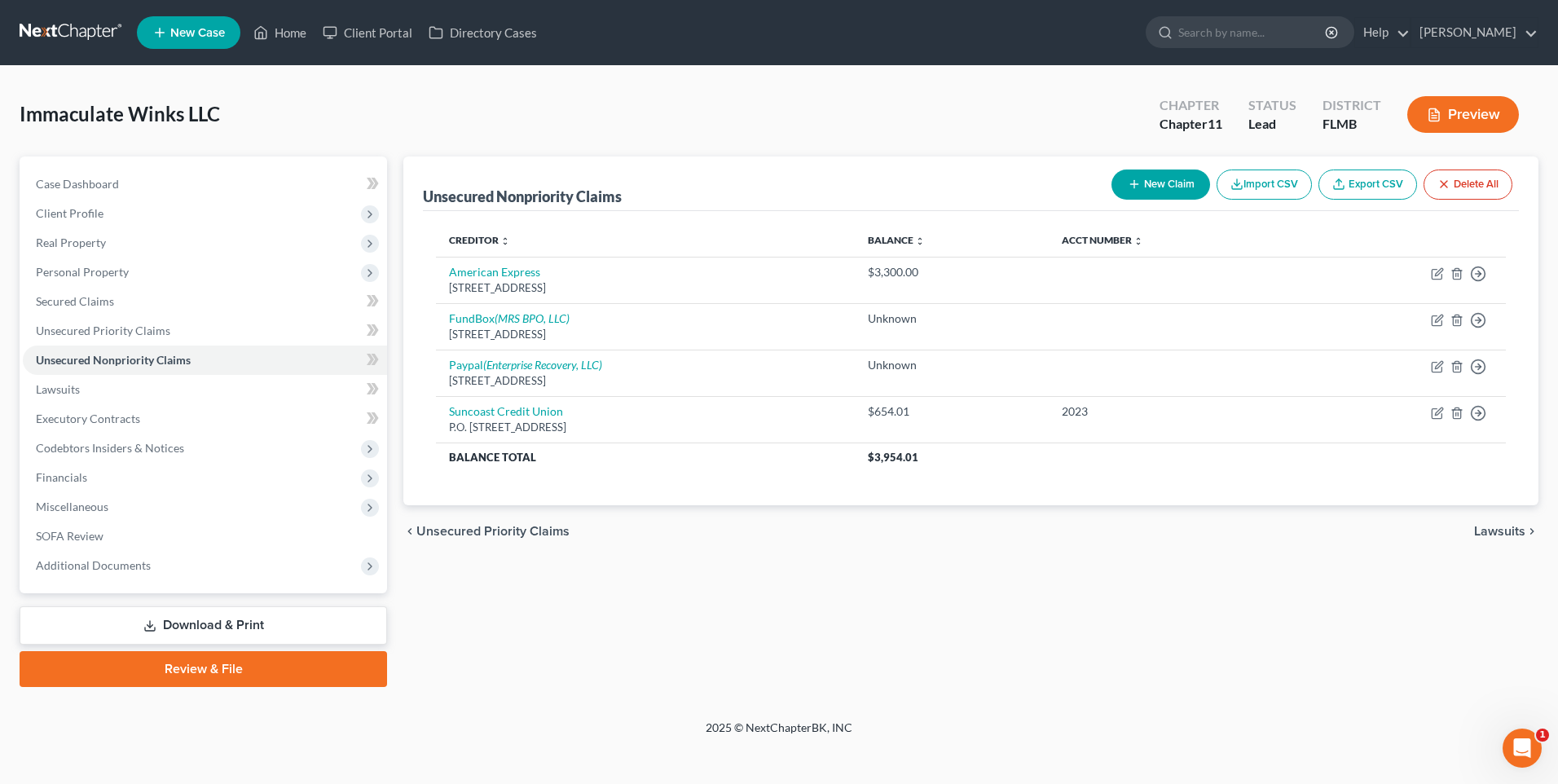
click at [1148, 182] on button "New Claim" at bounding box center [1161, 184] width 99 height 30
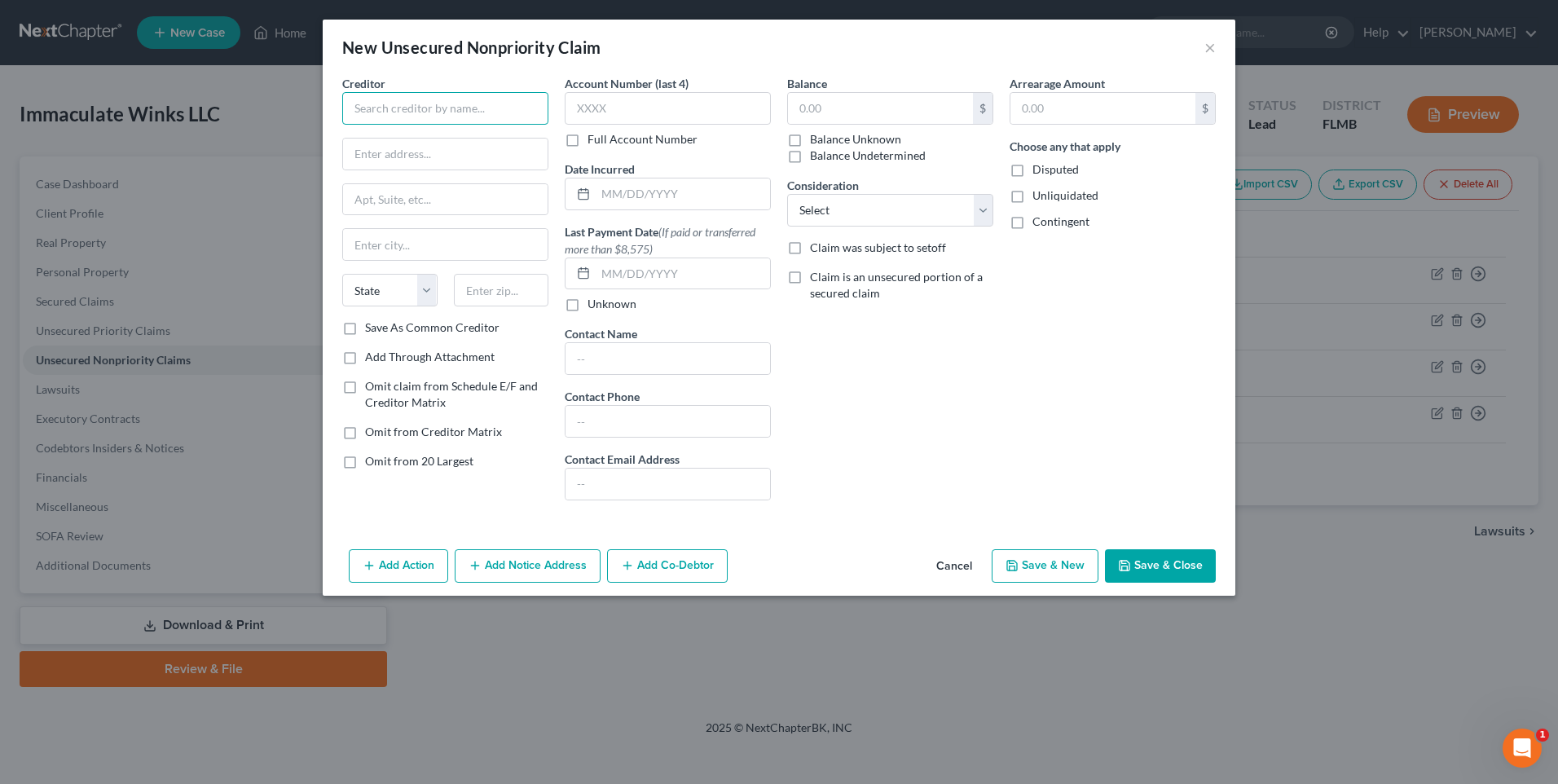
click at [354, 94] on input "text" at bounding box center [445, 109] width 206 height 33
type input "C"
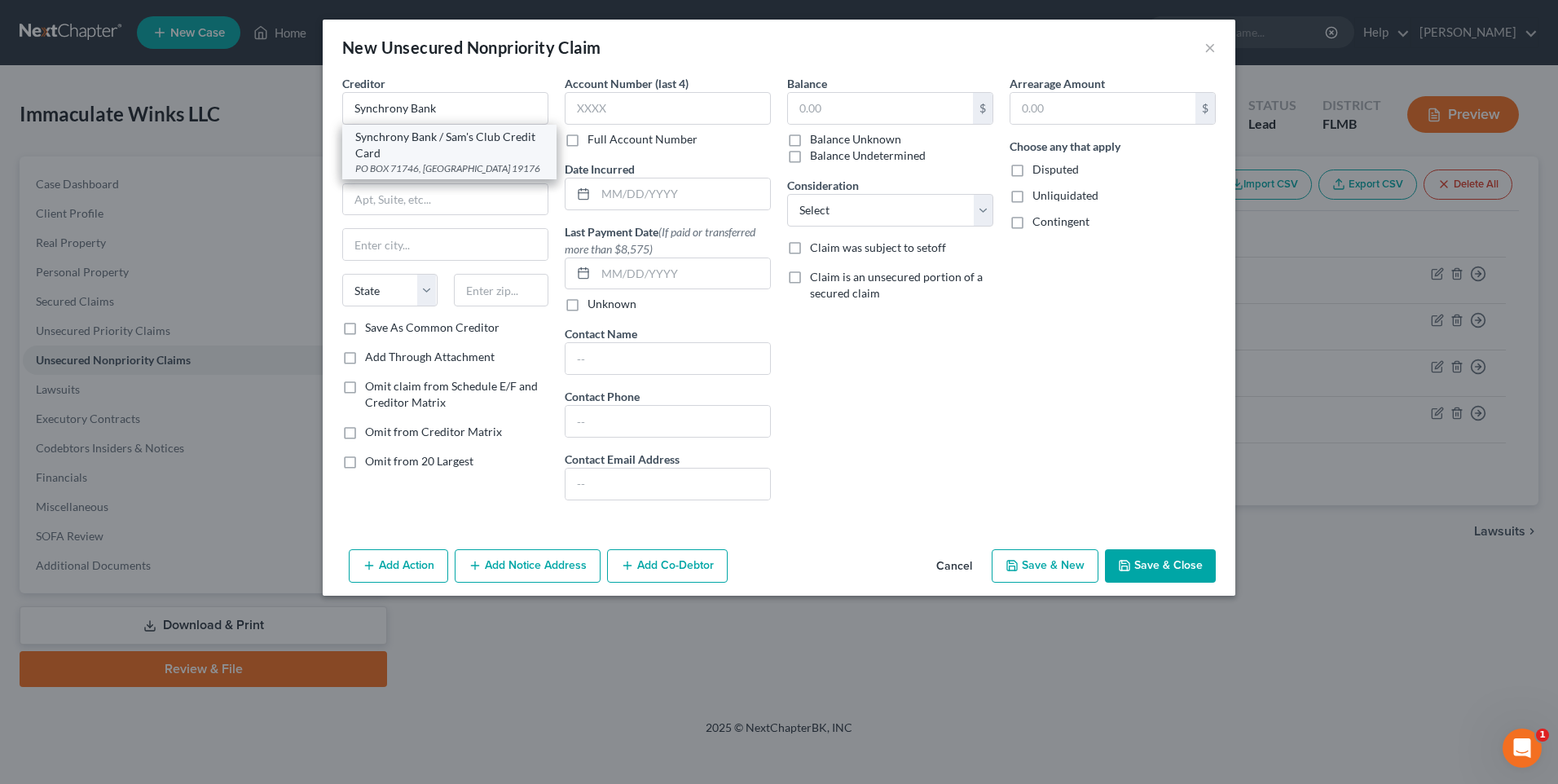
click at [392, 142] on div "Synchrony Bank / Sam's Club Credit Card" at bounding box center [449, 145] width 188 height 33
type input "Synchrony Bank / Sam's Club Credit Card"
type input "PO BOX 71746"
type input "Philadelphia"
select select "39"
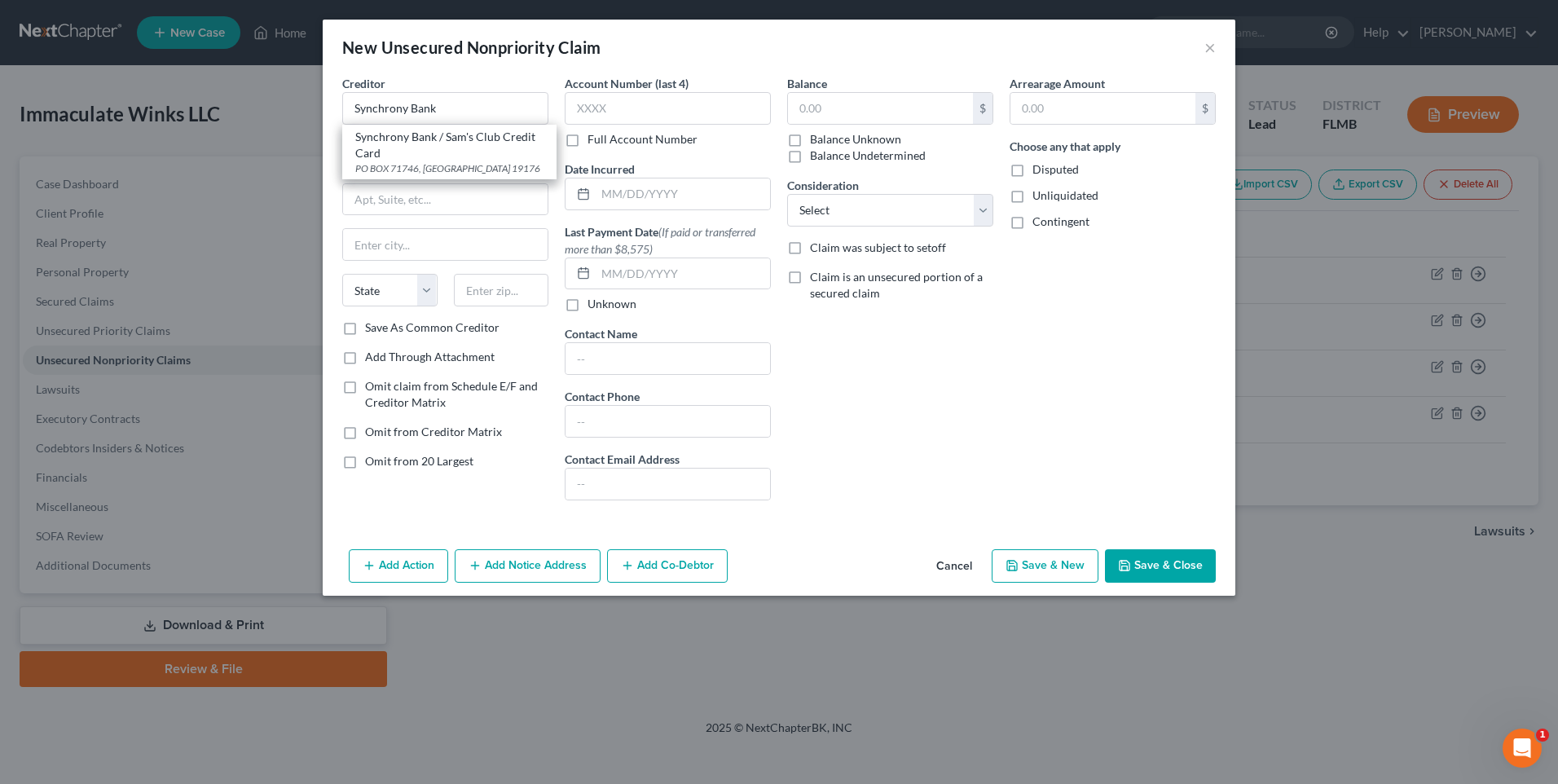
type input "19176"
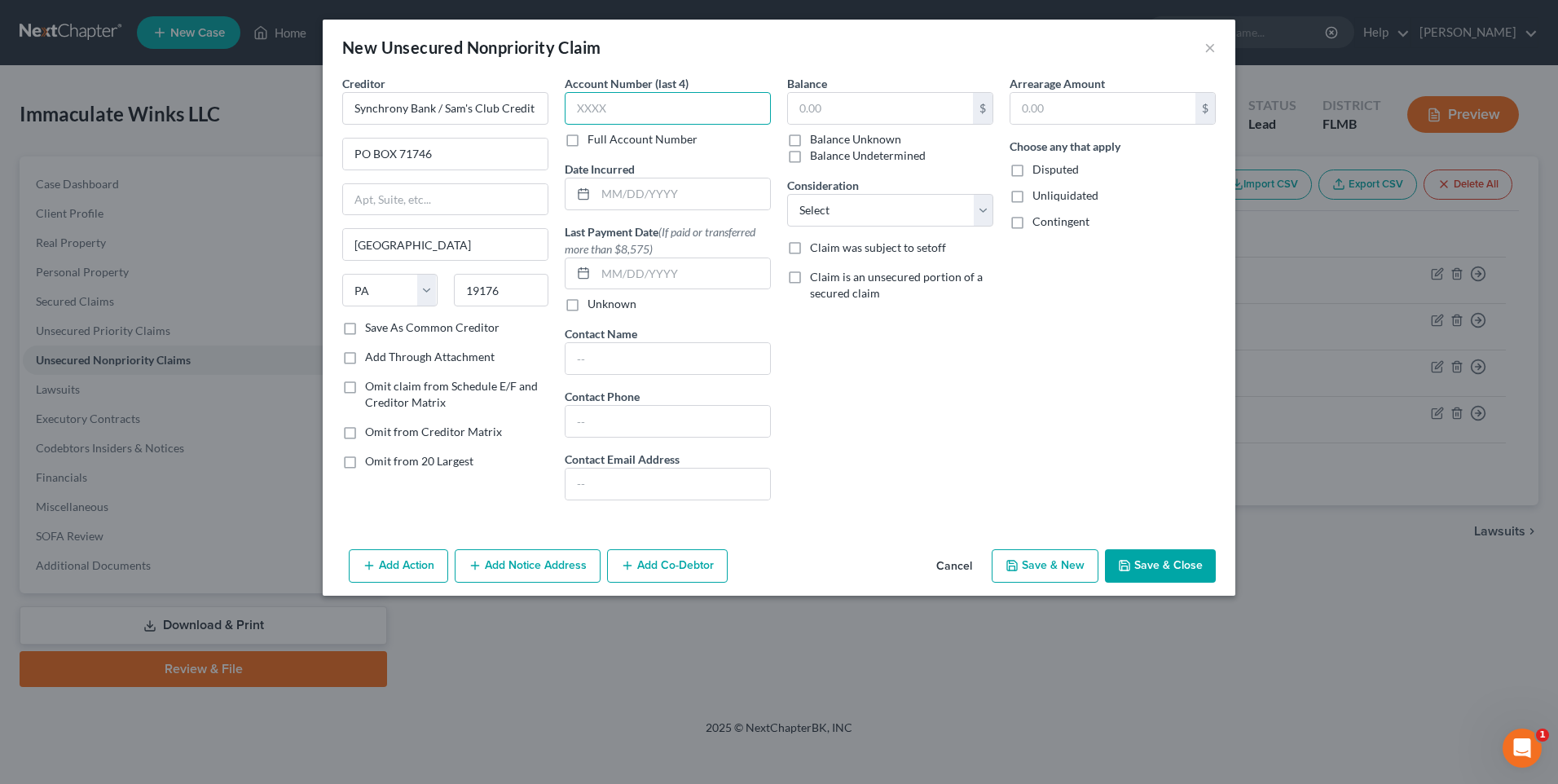
click at [668, 119] on input "text" at bounding box center [667, 109] width 206 height 33
type input "9"
type input "9980"
click at [929, 99] on input "text" at bounding box center [880, 109] width 185 height 31
type input "9,366.42"
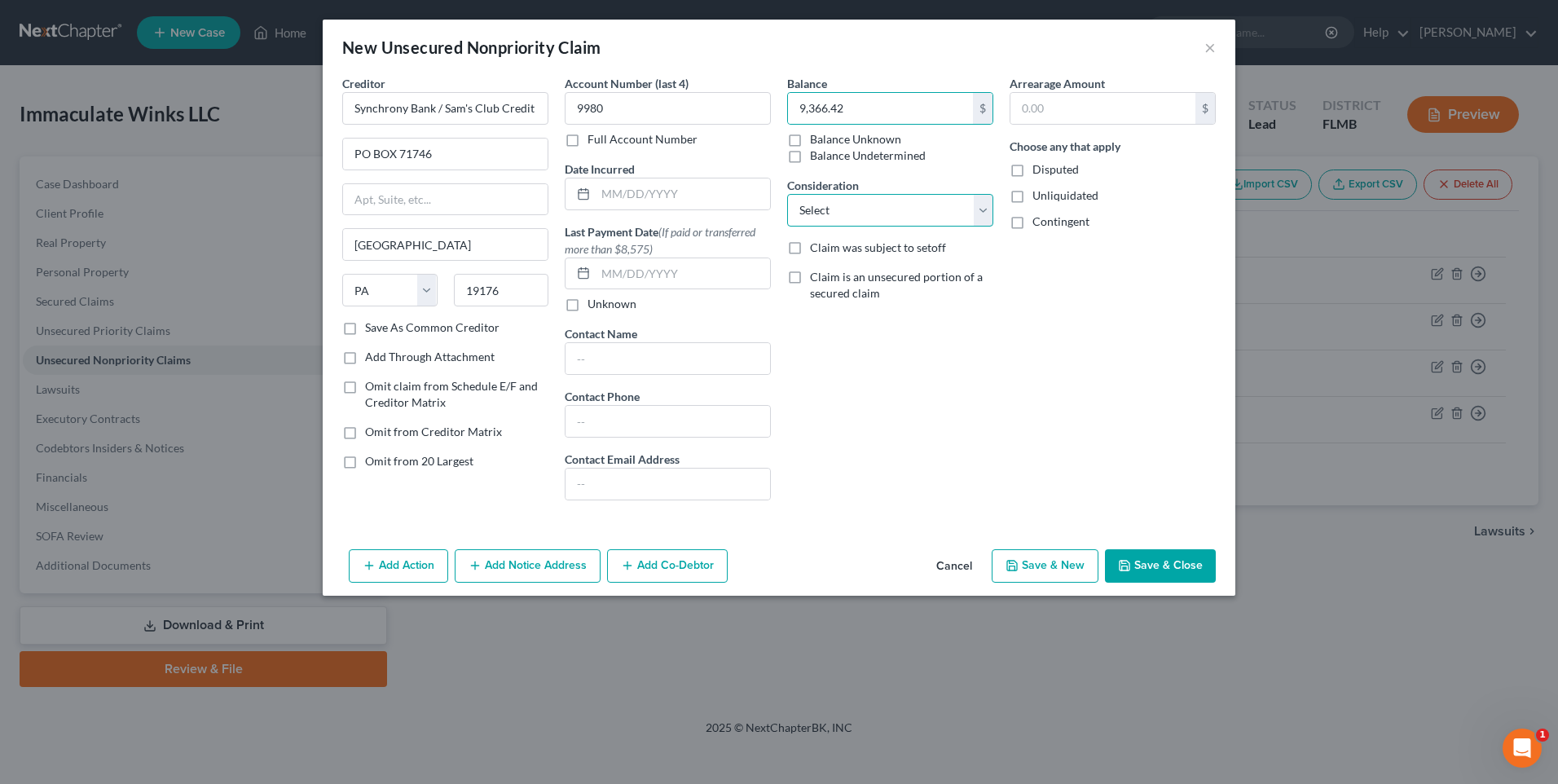
click at [979, 219] on select "Select Cable / Satellite Services Collection Agency Credit Card Debt Debt Couns…" at bounding box center [889, 210] width 206 height 33
select select "2"
click at [787, 194] on select "Select Cable / Satellite Services Collection Agency Credit Card Debt Debt Couns…" at bounding box center [889, 210] width 206 height 33
click at [1089, 102] on input "text" at bounding box center [1102, 109] width 185 height 31
click at [1159, 116] on input "text" at bounding box center [1102, 109] width 185 height 31
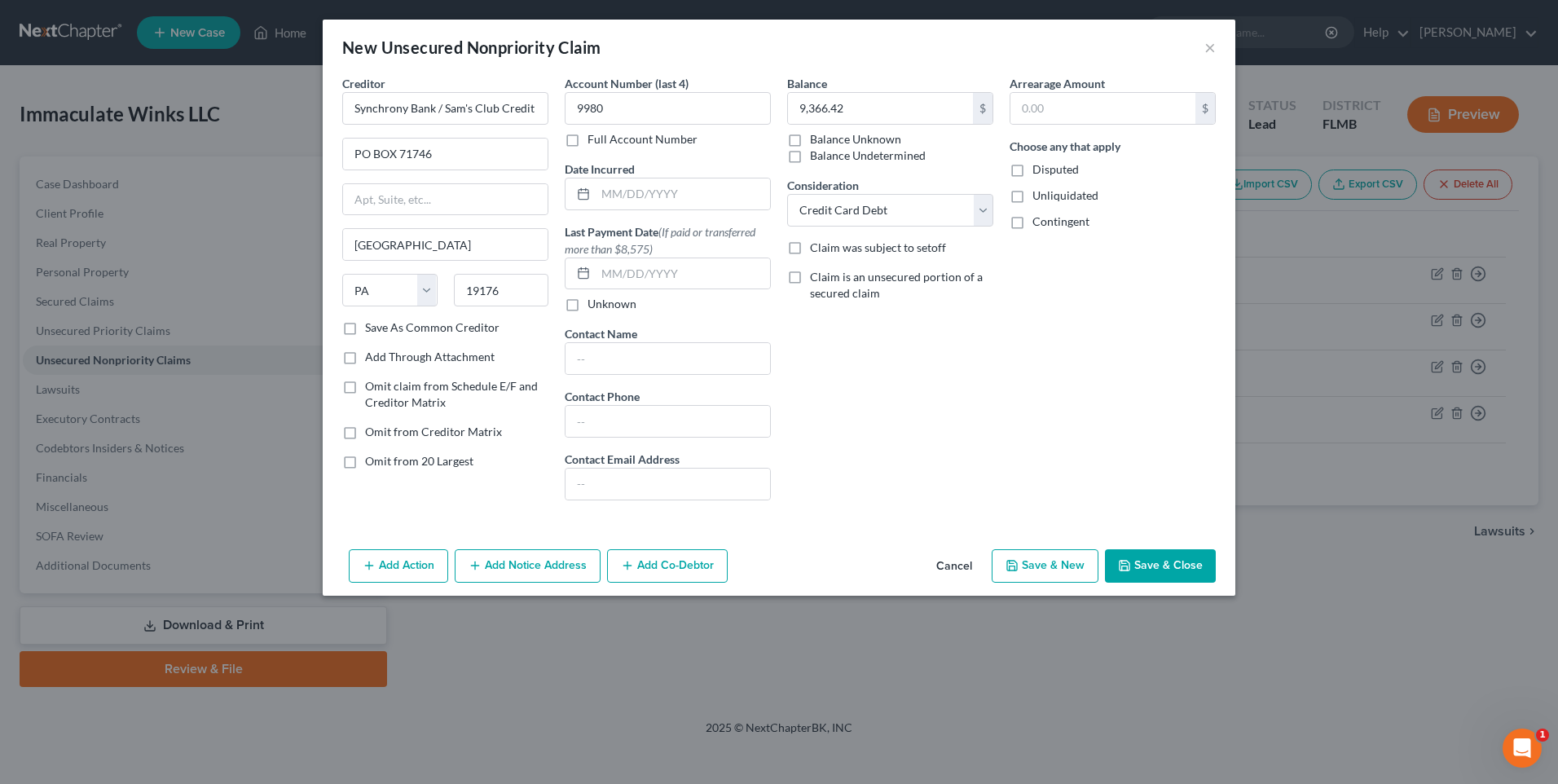
click at [1036, 627] on div "New Unsecured Nonpriority Claim × Creditor * Synchrony Bank / Sam's Club Credit…" at bounding box center [779, 392] width 1558 height 784
click at [507, 575] on button "Add Notice Address" at bounding box center [528, 565] width 146 height 34
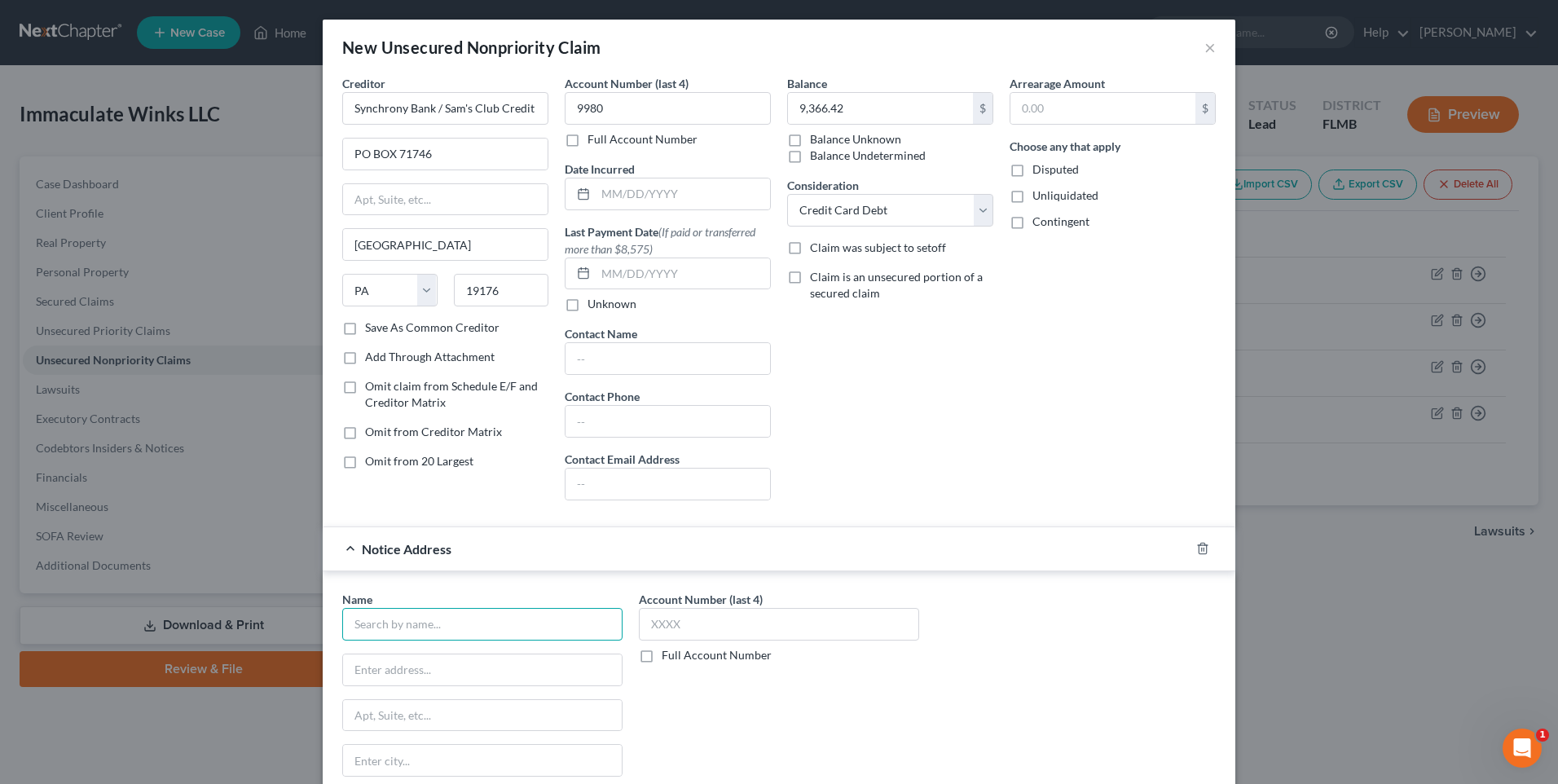
click at [448, 622] on input "text" at bounding box center [482, 624] width 281 height 33
type input "Credit Control, LLC"
type input "3300 Rider Trial S."
type input "Suite 500"
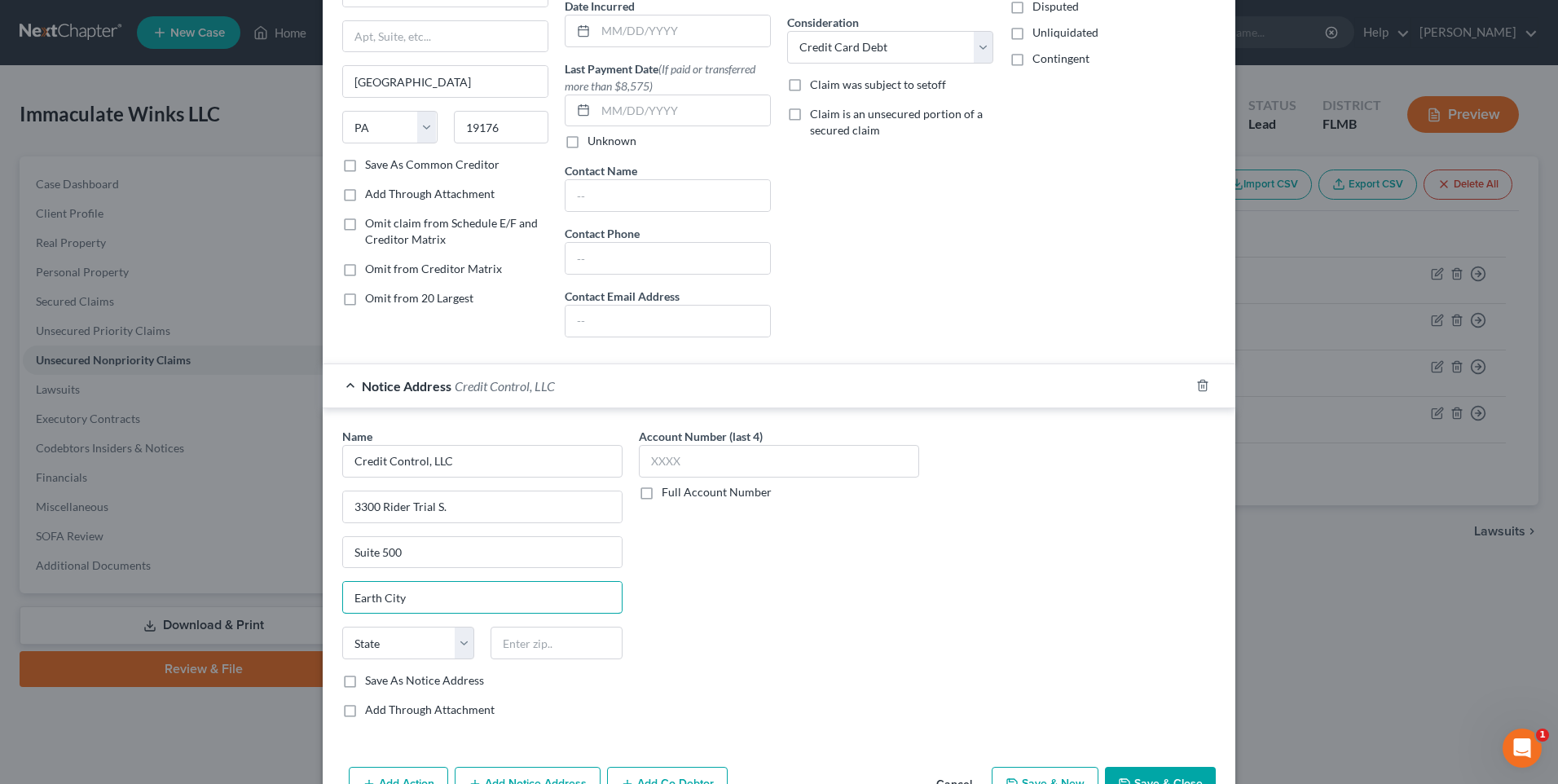
scroll to position [213, 0]
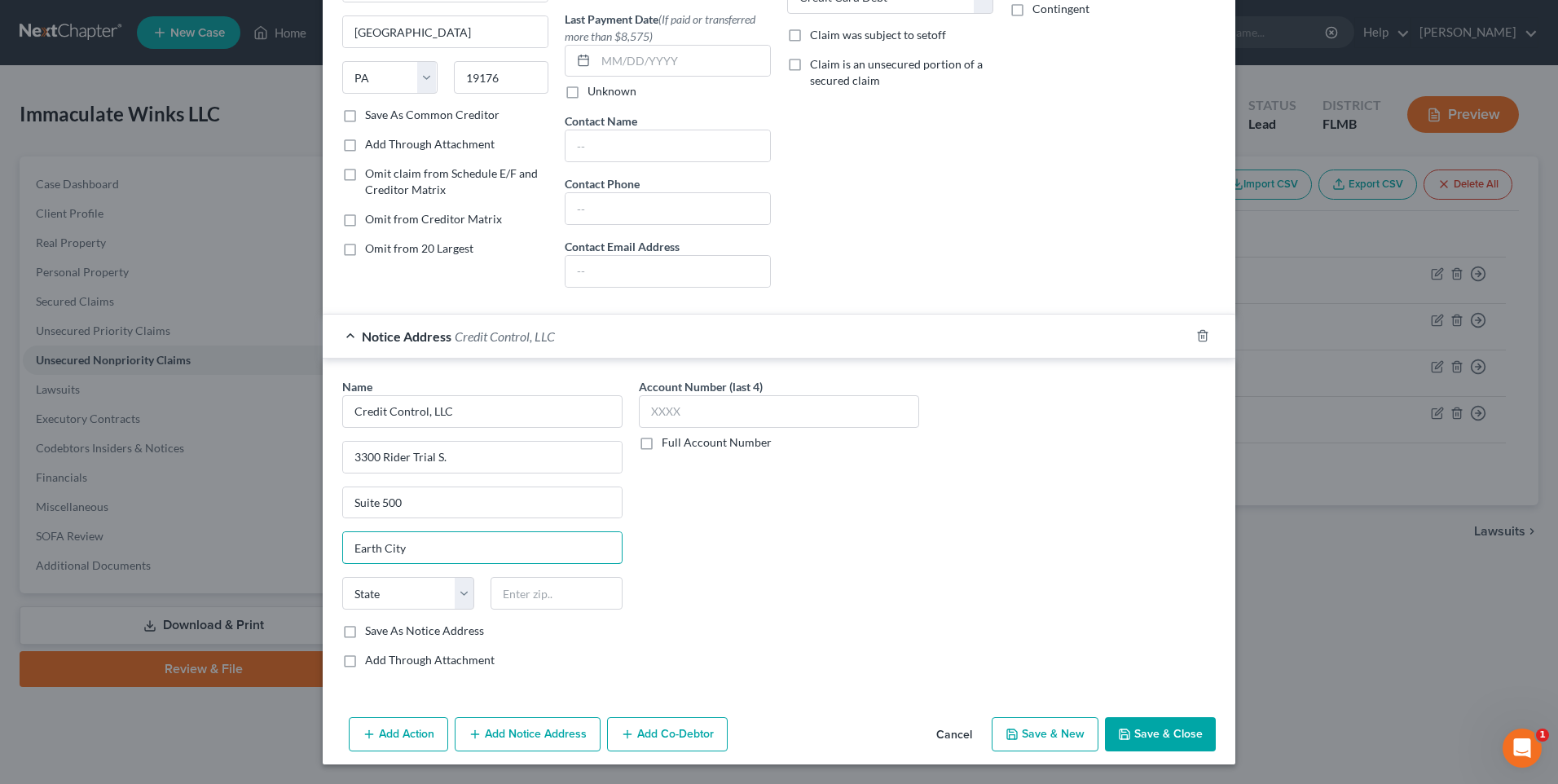
type input "Earth City"
select select "26"
type input "63045"
click at [687, 406] on input "text" at bounding box center [779, 412] width 281 height 33
type input "9"
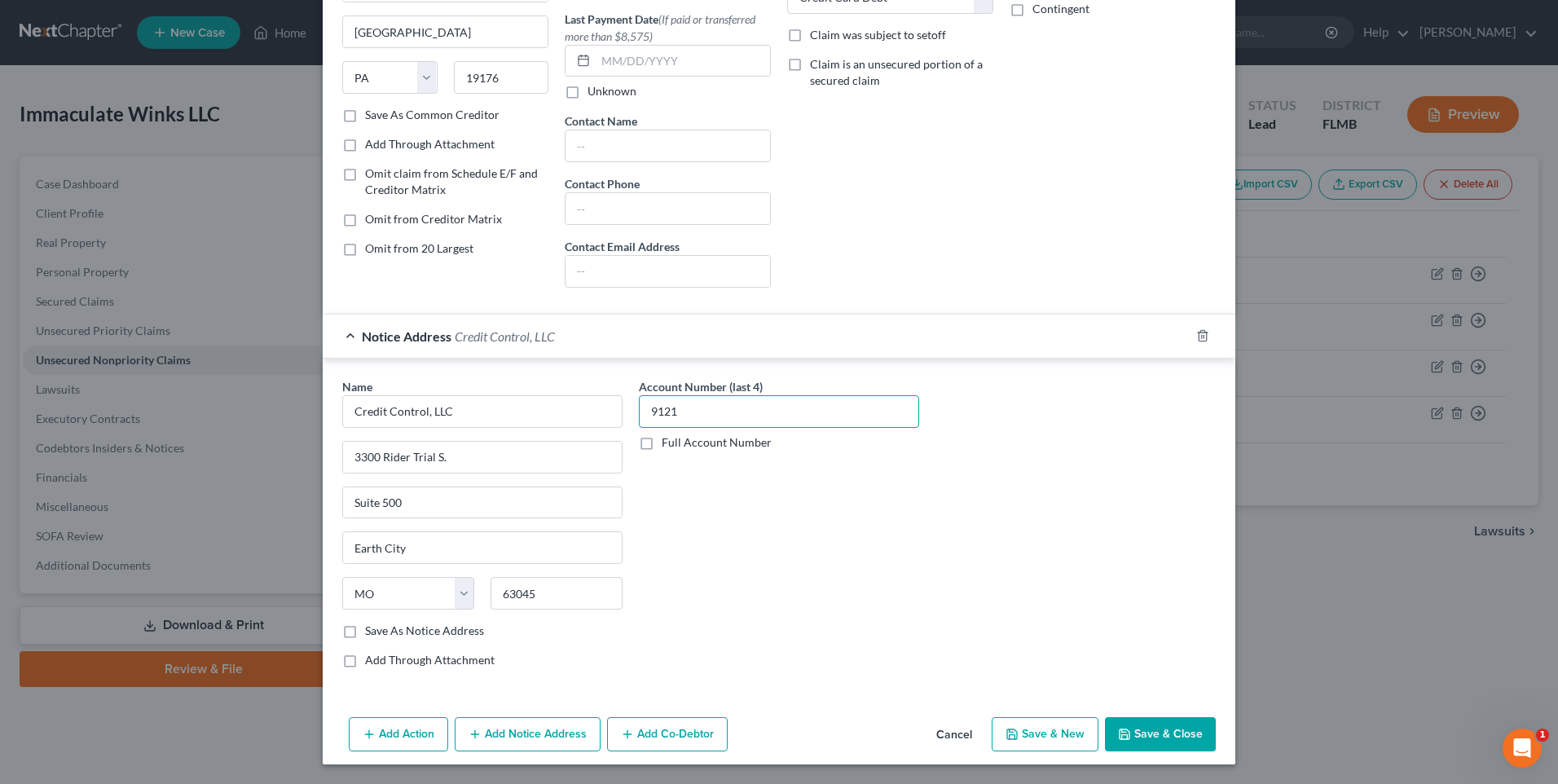
type input "9121"
click at [1147, 738] on button "Save & Close" at bounding box center [1160, 734] width 111 height 34
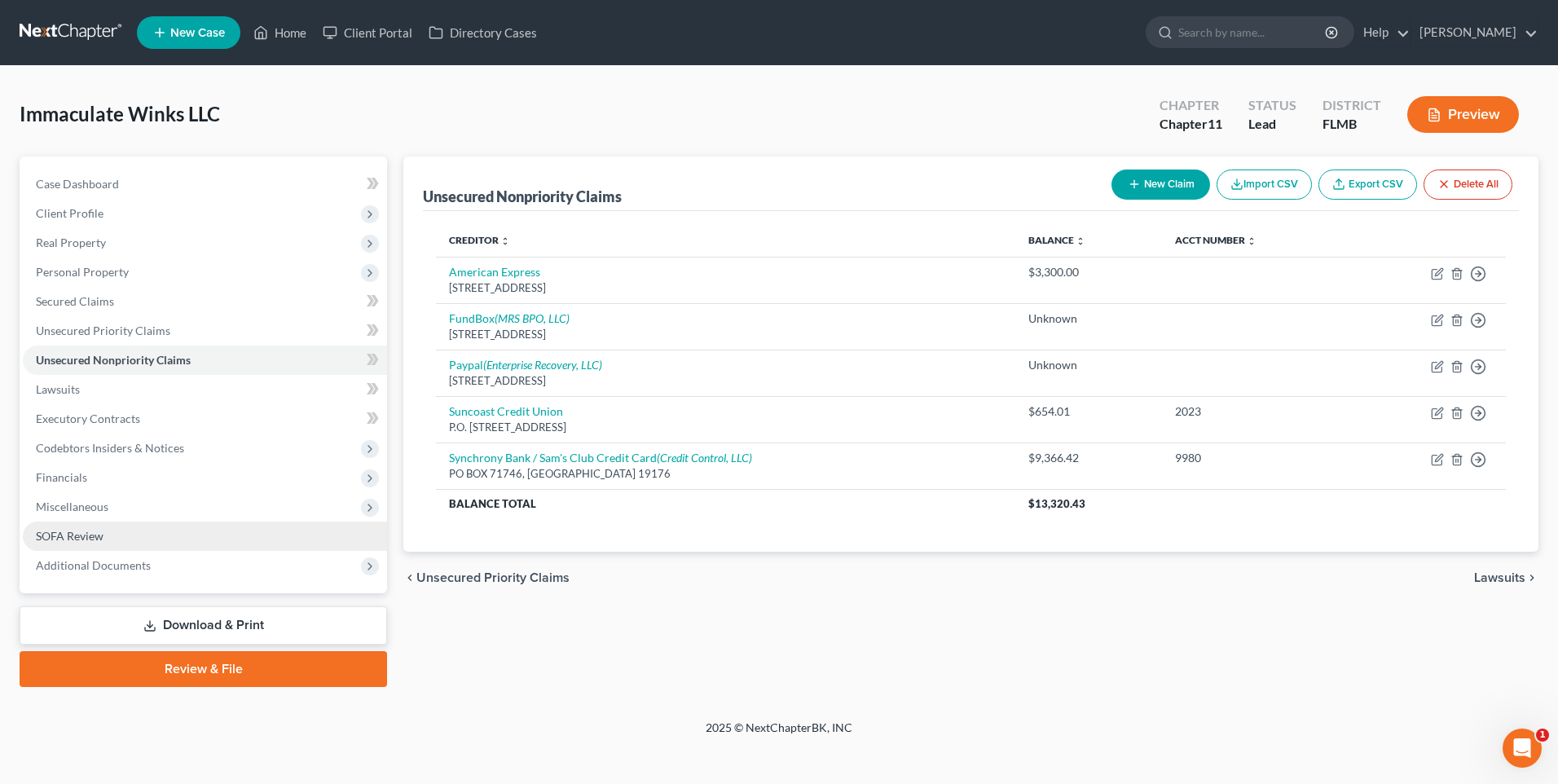
click at [75, 537] on span "SOFA Review" at bounding box center [69, 536] width 68 height 14
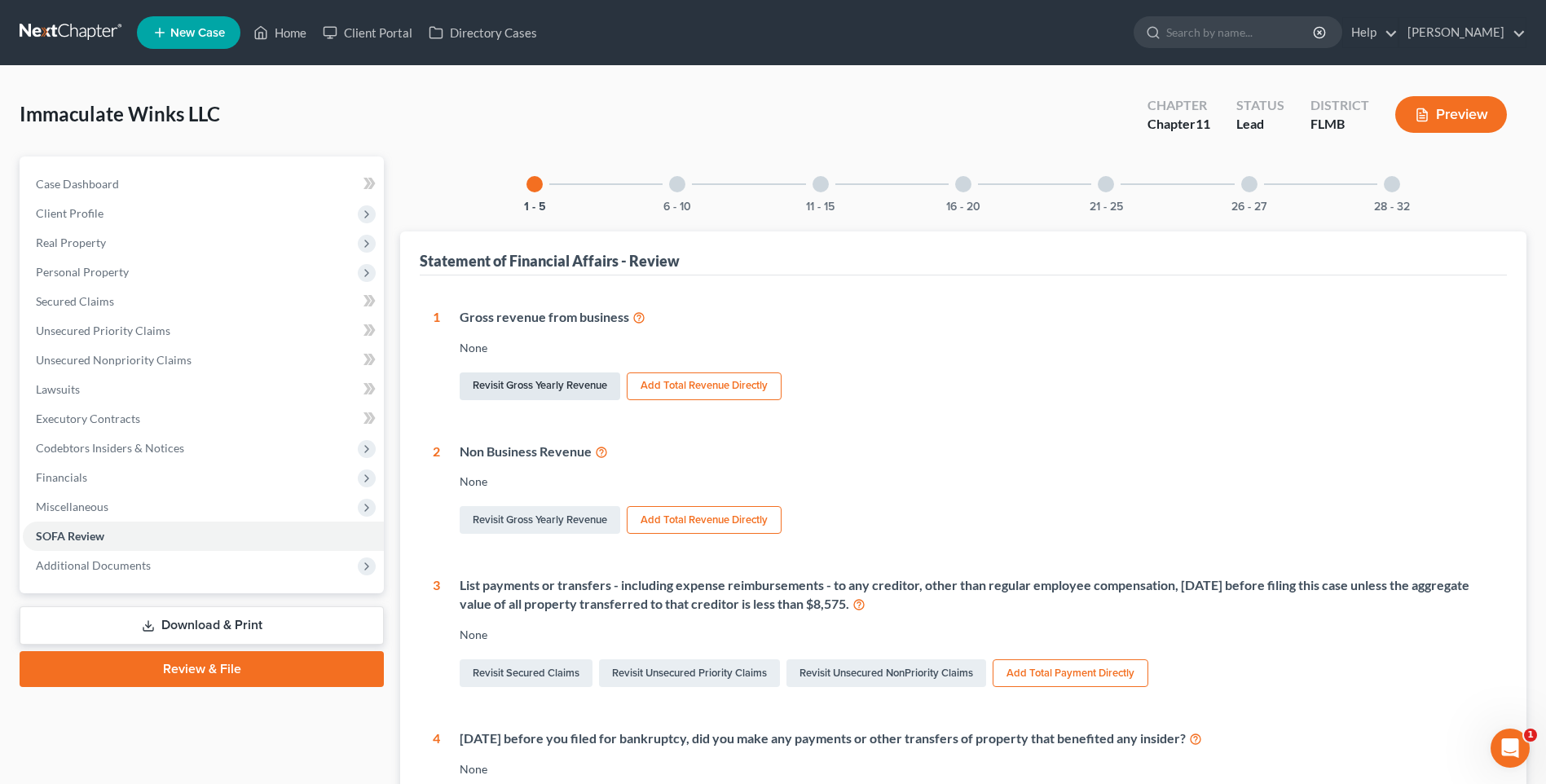
click at [555, 380] on link "Revisit Gross Yearly Revenue" at bounding box center [539, 386] width 161 height 28
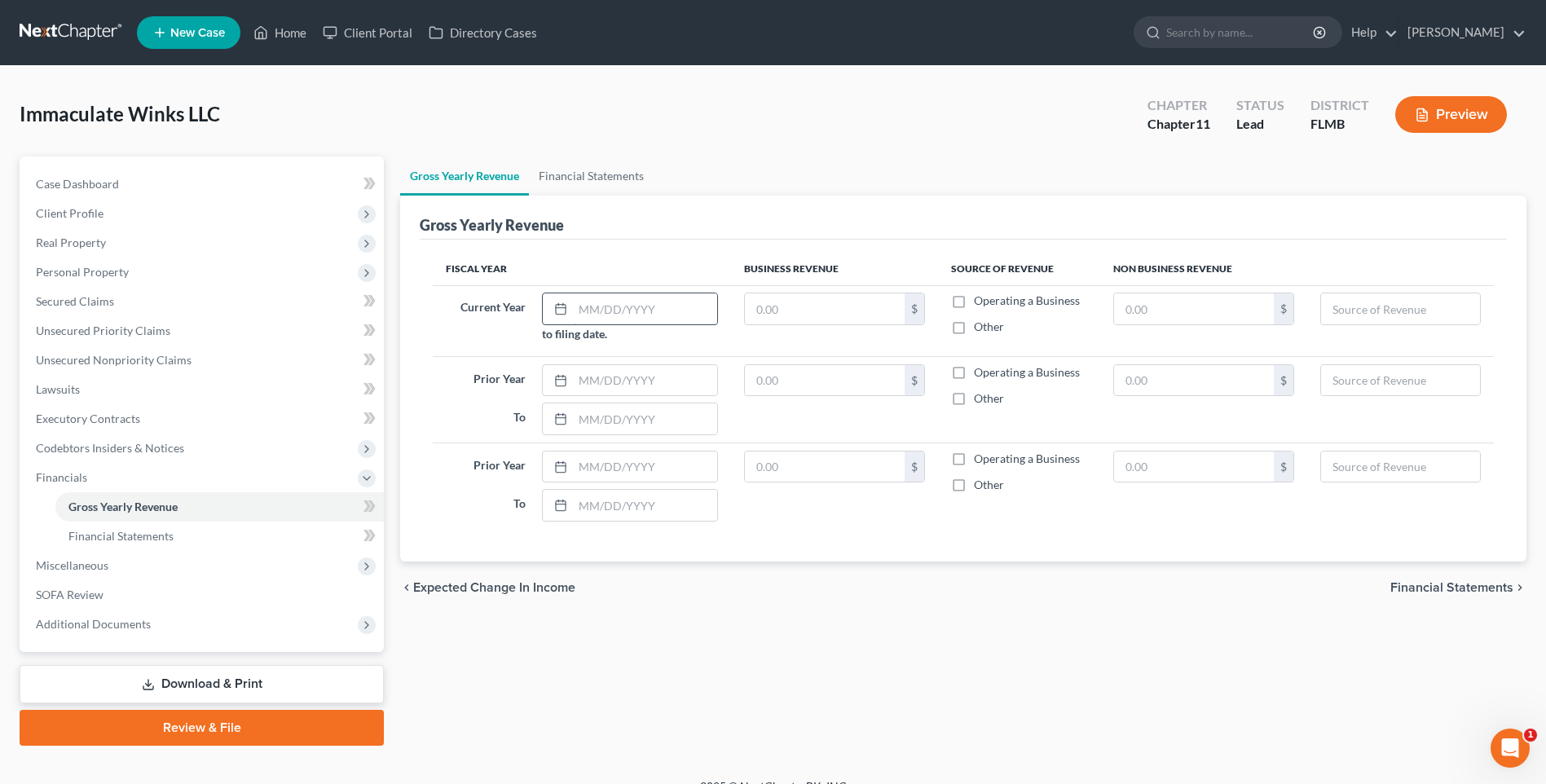
click at [631, 300] on input "text" at bounding box center [645, 309] width 144 height 31
type input "77966.58"
click at [648, 385] on input "text" at bounding box center [645, 380] width 144 height 31
click at [974, 299] on label "Operating a Business" at bounding box center [1027, 300] width 106 height 16
click at [981, 299] on input "Operating a Business" at bounding box center [986, 298] width 10 height 10
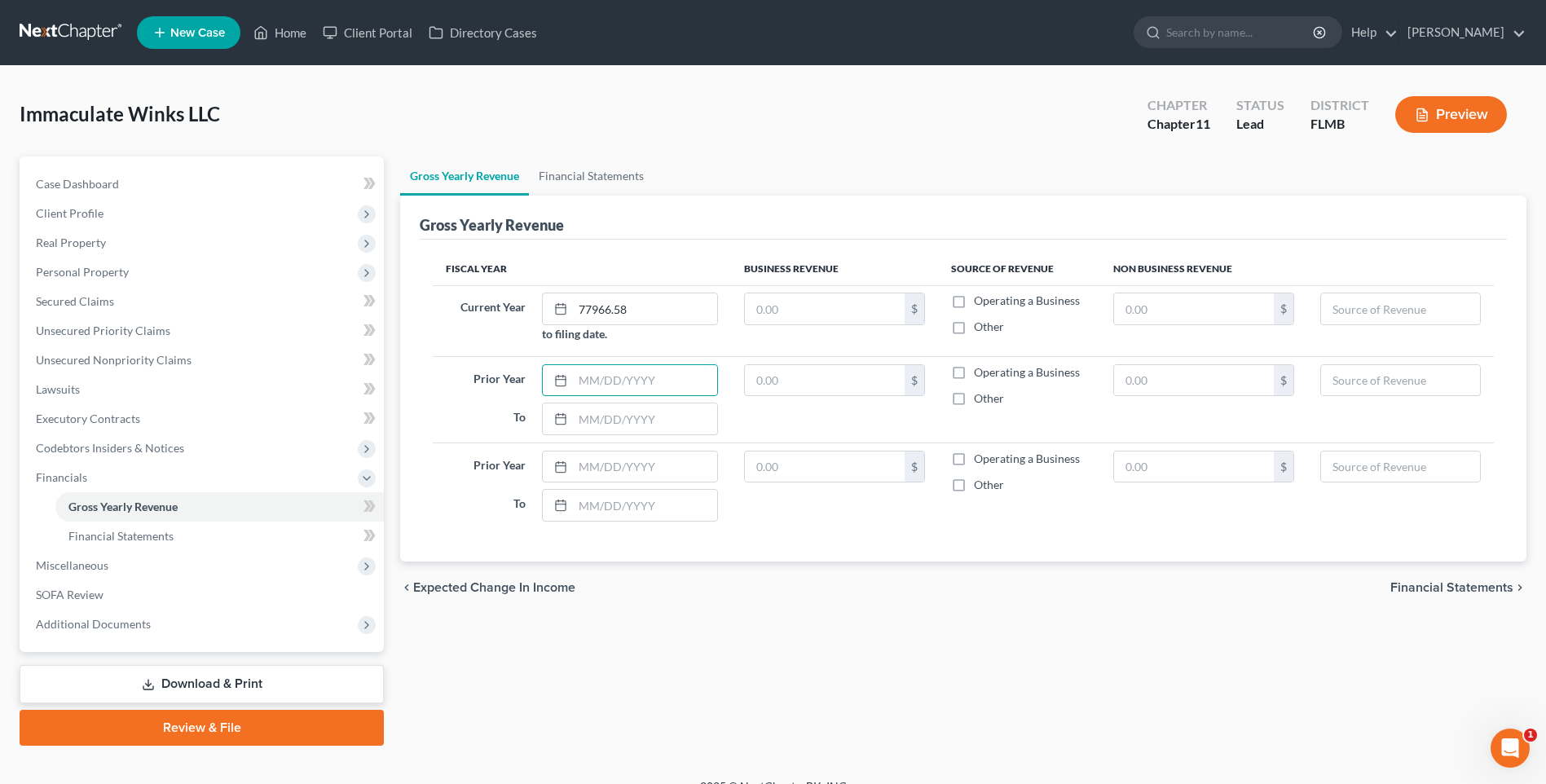
checkbox input "true"
click at [604, 386] on input "text" at bounding box center [645, 380] width 144 height 31
click at [594, 392] on input "text" at bounding box center [645, 380] width 144 height 31
type input "1"
click at [650, 311] on input "77966.58" at bounding box center [645, 309] width 144 height 31
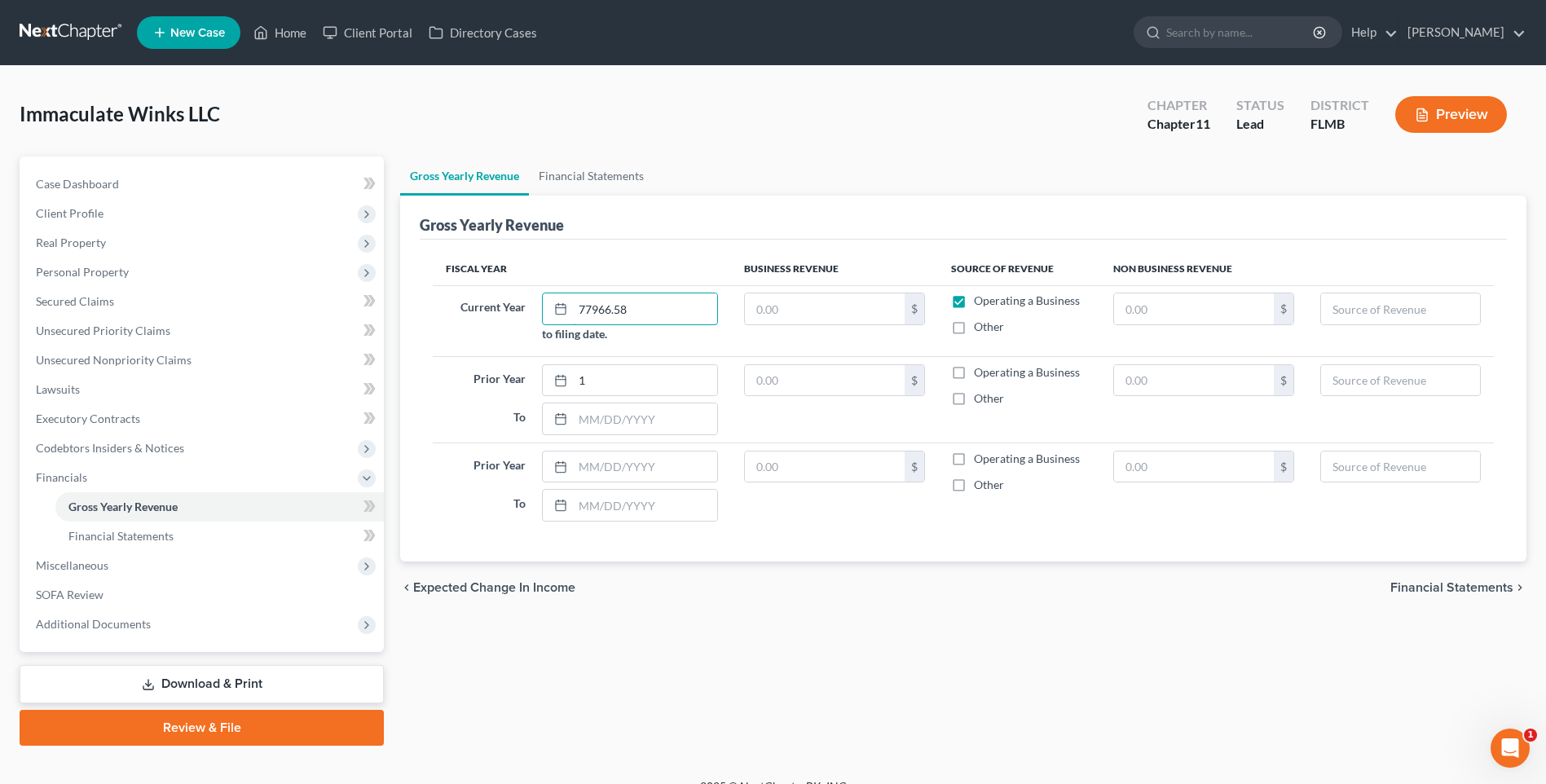
drag, startPoint x: 650, startPoint y: 311, endPoint x: 456, endPoint y: 306, distance: 194.1
click at [456, 306] on div "Current Year 77966.58 to filing date." at bounding box center [581, 317] width 287 height 49
click at [778, 316] on input "text" at bounding box center [825, 309] width 160 height 31
click at [796, 382] on input "text" at bounding box center [825, 380] width 160 height 31
click at [633, 389] on input "1" at bounding box center [645, 380] width 144 height 31
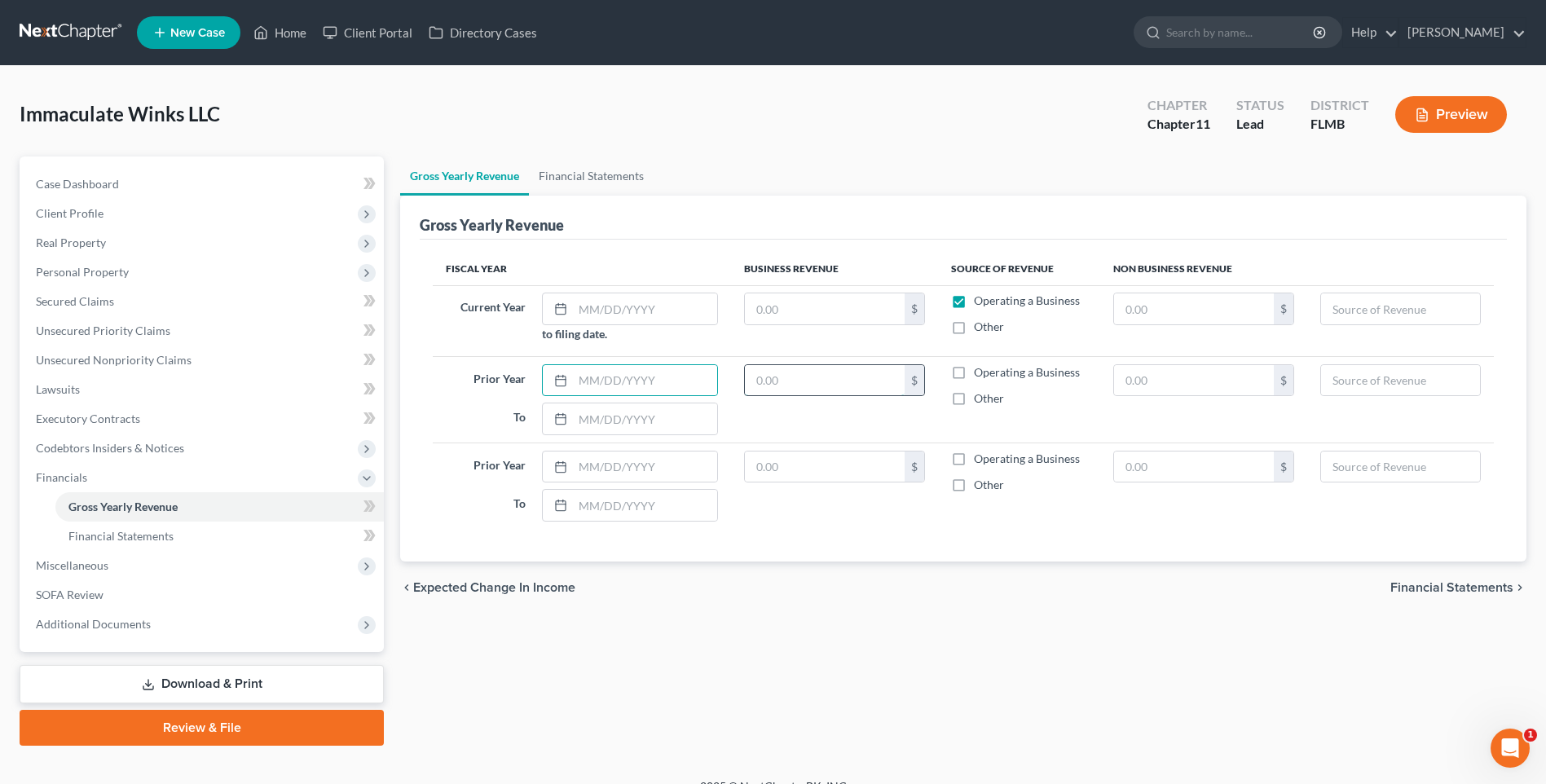
click at [780, 378] on input "text" at bounding box center [825, 380] width 160 height 31
type input "122,209.58"
click at [772, 304] on input "text" at bounding box center [825, 309] width 160 height 31
click at [833, 467] on input "text" at bounding box center [825, 467] width 160 height 31
type input "77,966.58"
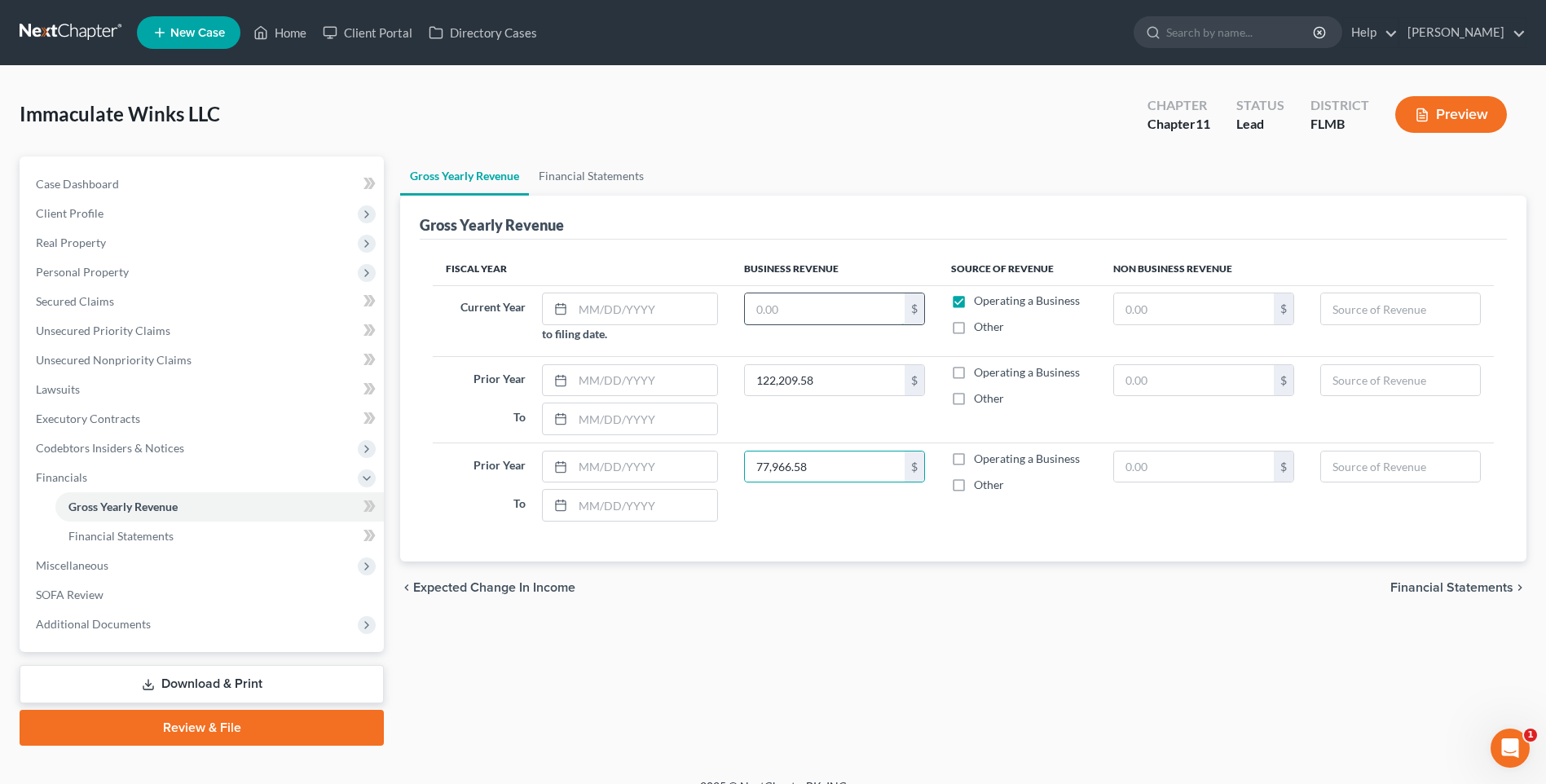
click at [823, 307] on input "text" at bounding box center [825, 309] width 160 height 31
type input "77,966.58"
click at [611, 383] on input "text" at bounding box center [645, 380] width 144 height 31
click at [629, 310] on input "text" at bounding box center [645, 309] width 144 height 31
type input "09/18/2025"
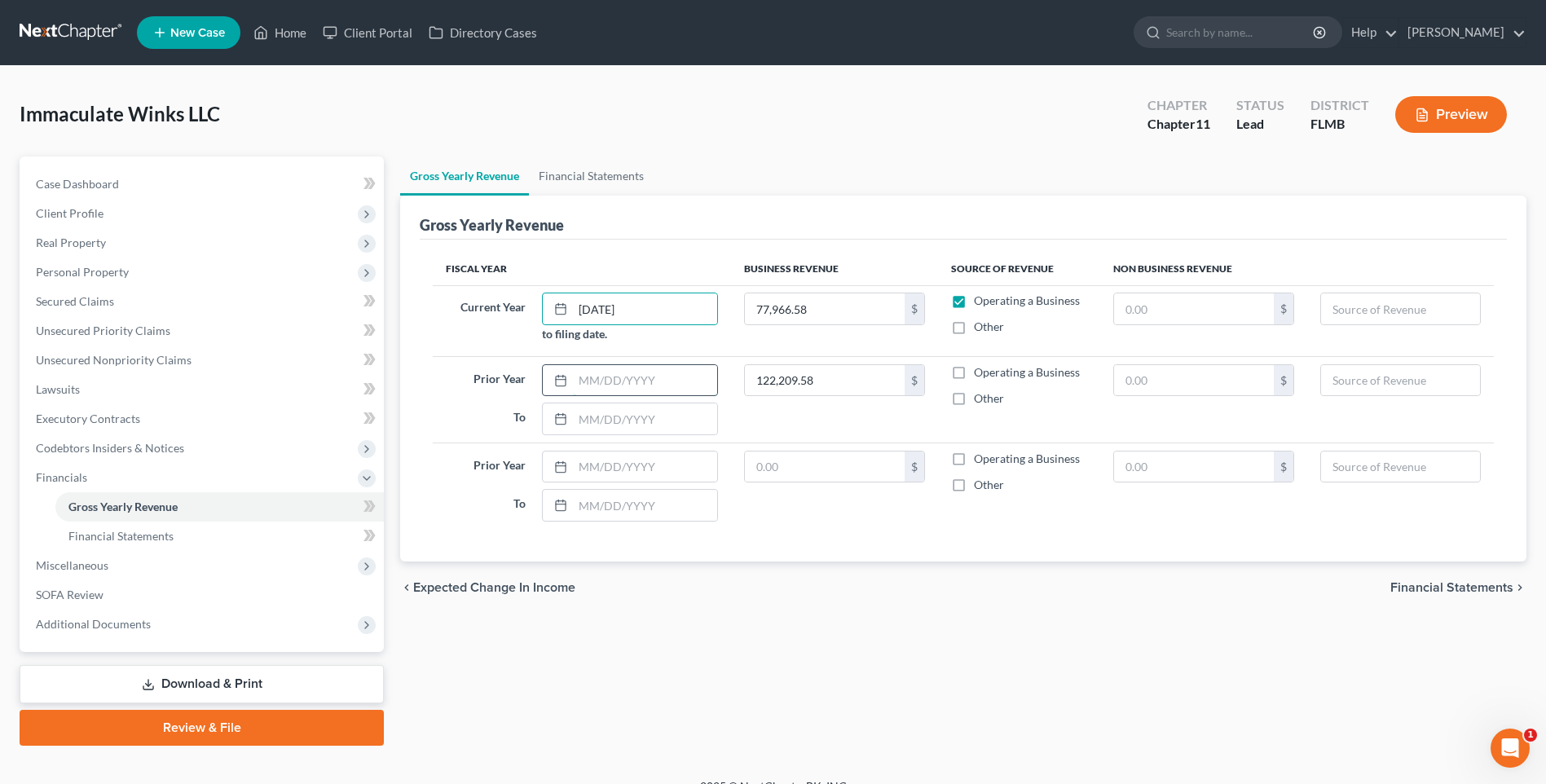
click at [665, 385] on input "text" at bounding box center [645, 380] width 144 height 31
type input "01/01/2024"
drag, startPoint x: 605, startPoint y: 410, endPoint x: 587, endPoint y: 378, distance: 36.7
click at [605, 410] on input "text" at bounding box center [645, 418] width 144 height 31
type input "12/31/2024"
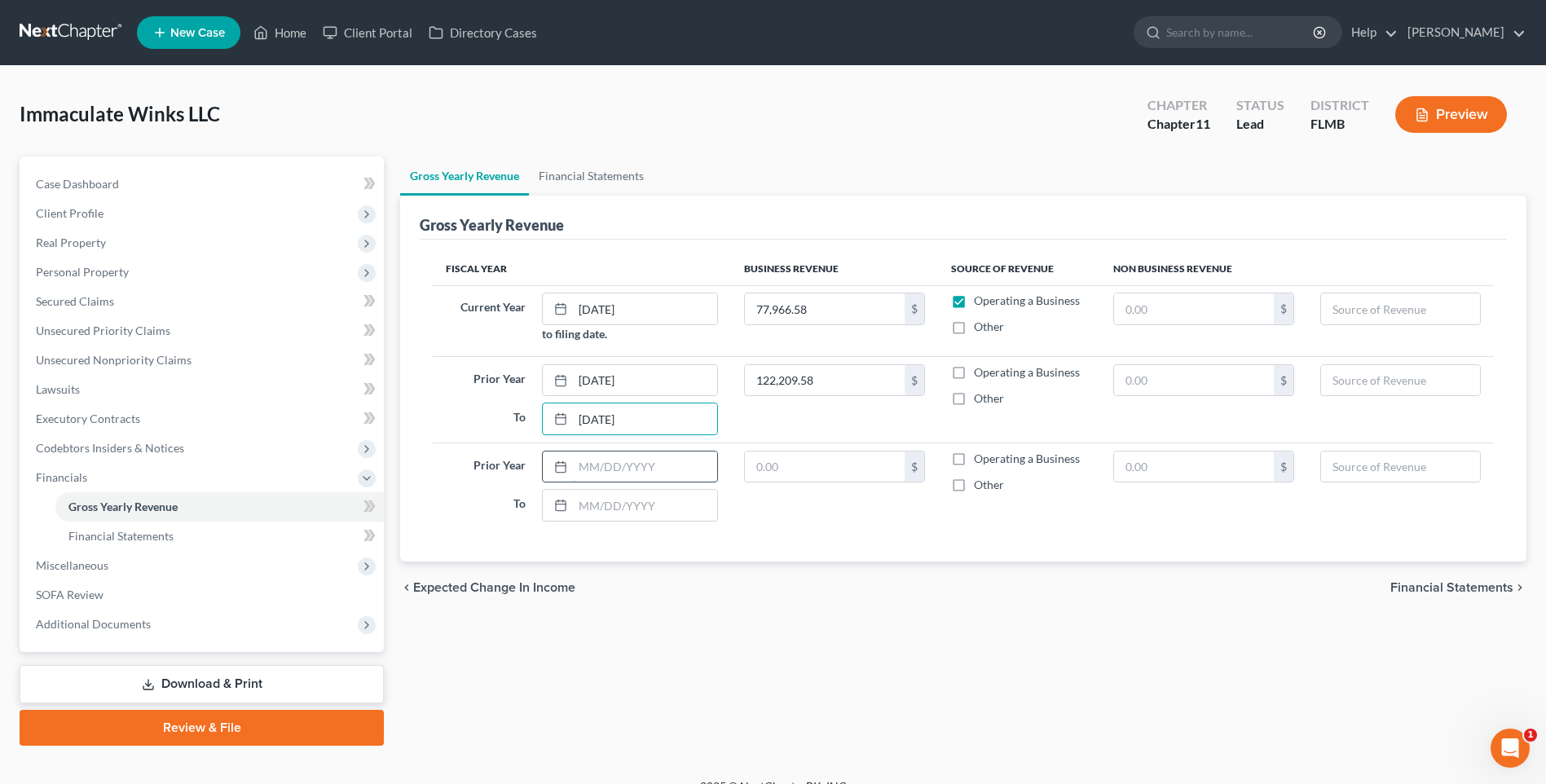
click at [651, 461] on input "text" at bounding box center [645, 467] width 144 height 31
type input "01/01/2023"
click at [657, 517] on input "text" at bounding box center [645, 505] width 144 height 31
type input "0"
type input "12/31/2023"
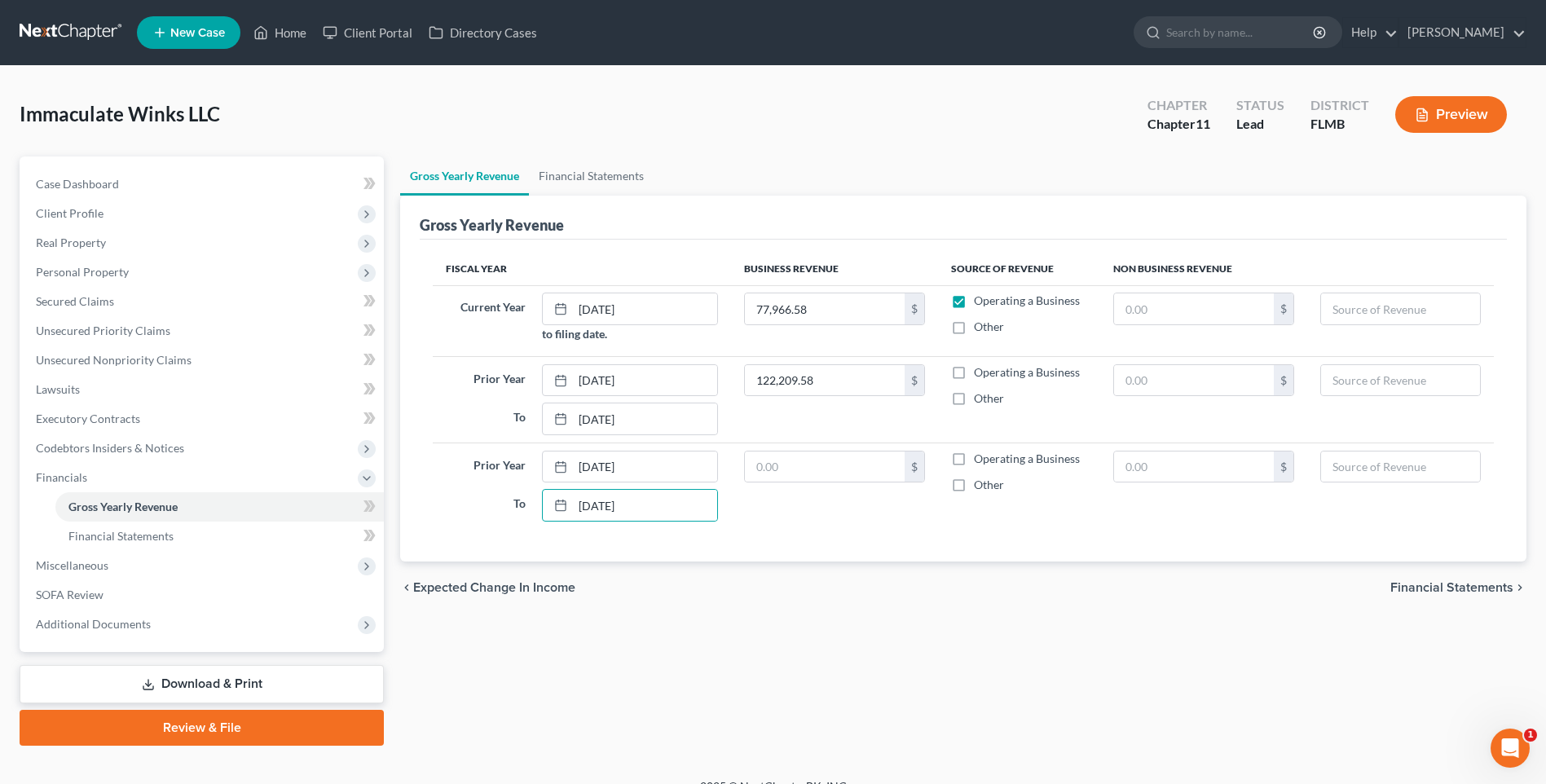
click at [963, 114] on div "Immaculate Winks LLC Upgraded Chapter Chapter 11 Status Lead District FLMB Prev…" at bounding box center [773, 122] width 1507 height 71
